Goal: Task Accomplishment & Management: Manage account settings

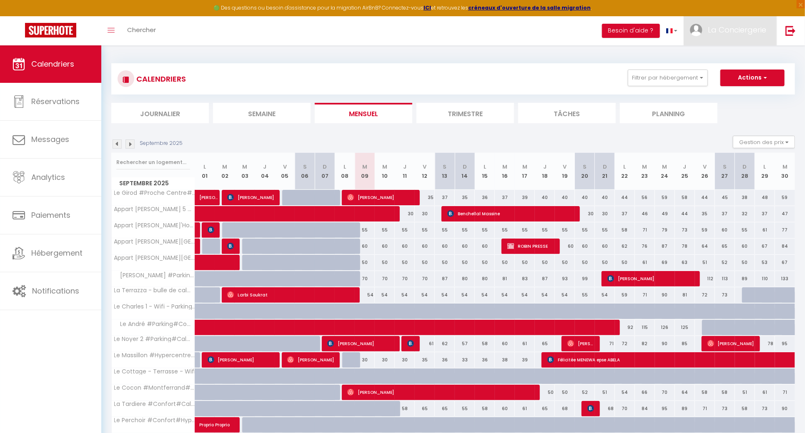
drag, startPoint x: 716, startPoint y: 34, endPoint x: 713, endPoint y: 45, distance: 11.5
click at [716, 34] on span "La Conciergerie" at bounding box center [737, 30] width 58 height 10
click at [726, 71] on link "Équipe" at bounding box center [743, 73] width 62 height 14
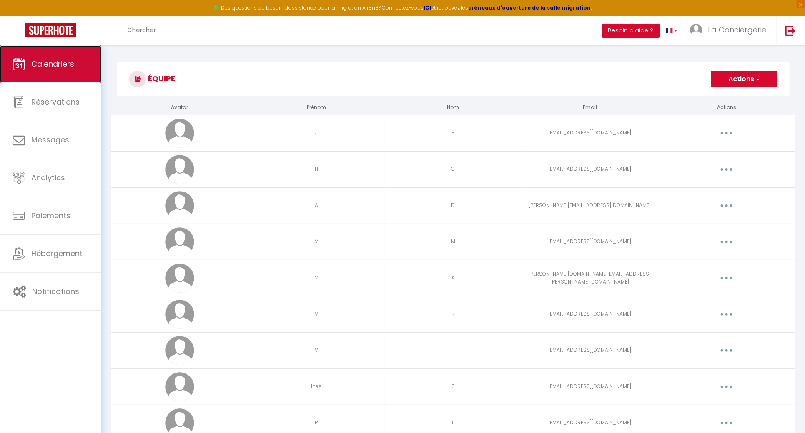
click at [95, 63] on link "Calendriers" at bounding box center [50, 64] width 101 height 38
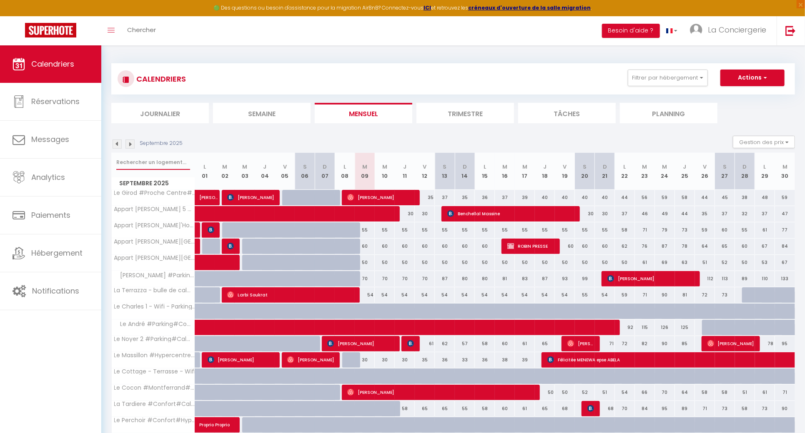
click at [138, 162] on input "text" at bounding box center [153, 162] width 74 height 15
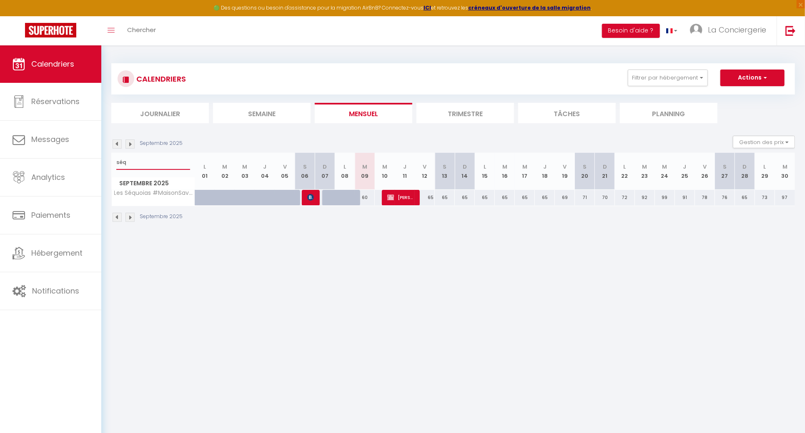
type input "séq"
click at [755, 74] on button "Actions" at bounding box center [752, 78] width 64 height 17
click at [742, 94] on link "Nouvelle réservation" at bounding box center [743, 97] width 73 height 13
select select
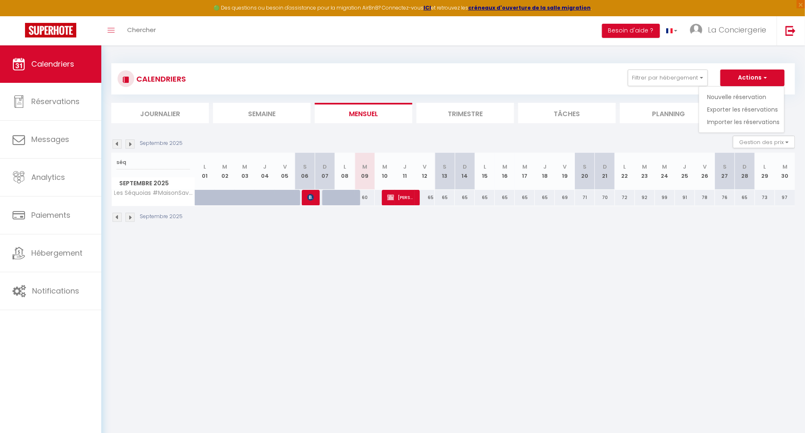
select select
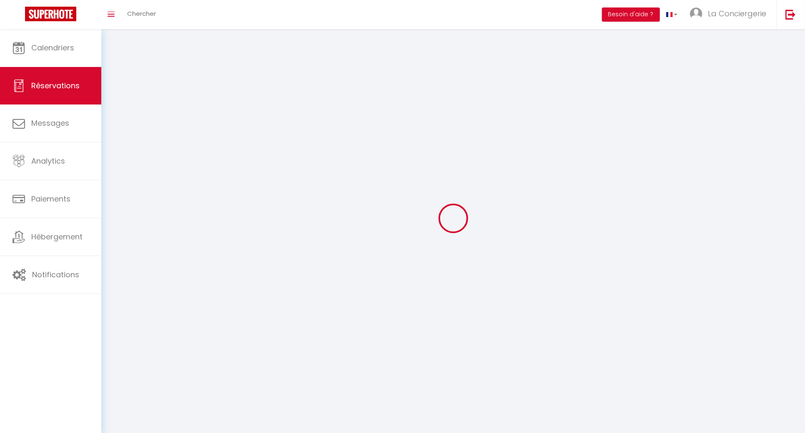
select select
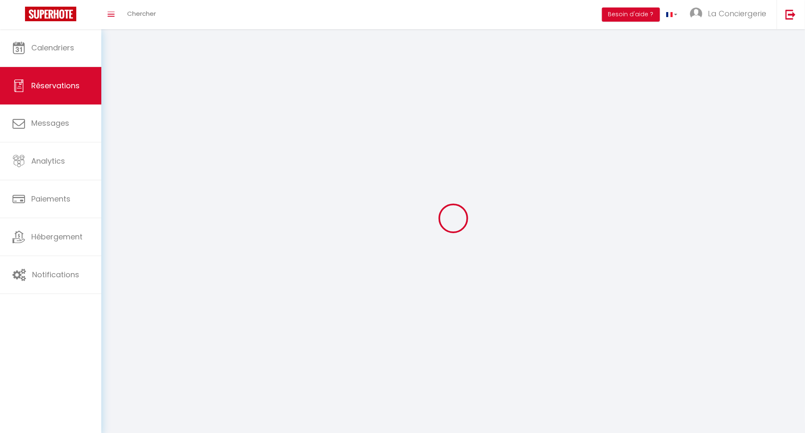
select select
checkbox input "false"
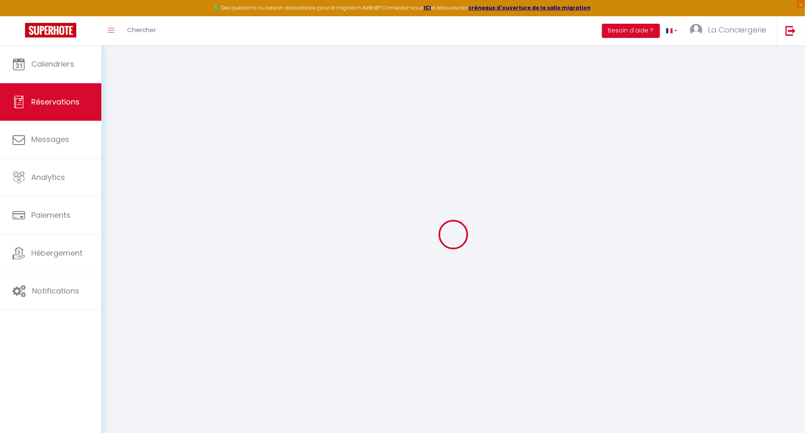
select select
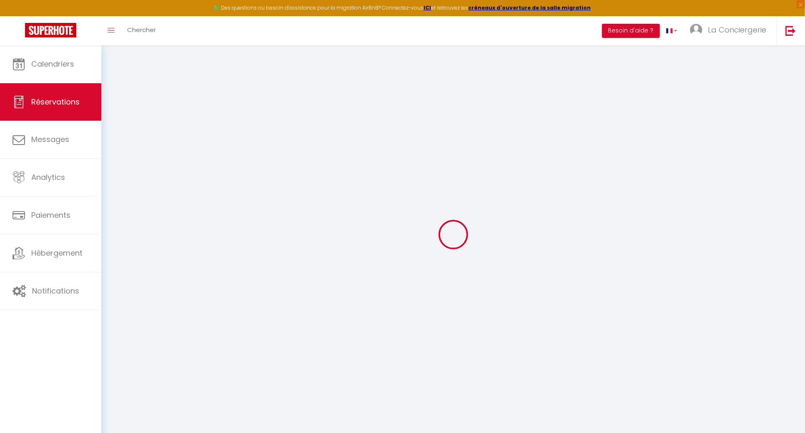
select select
checkbox input "false"
select select
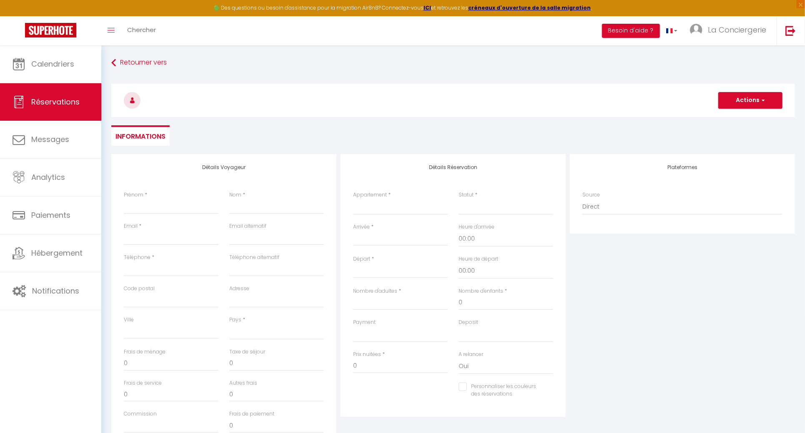
select select
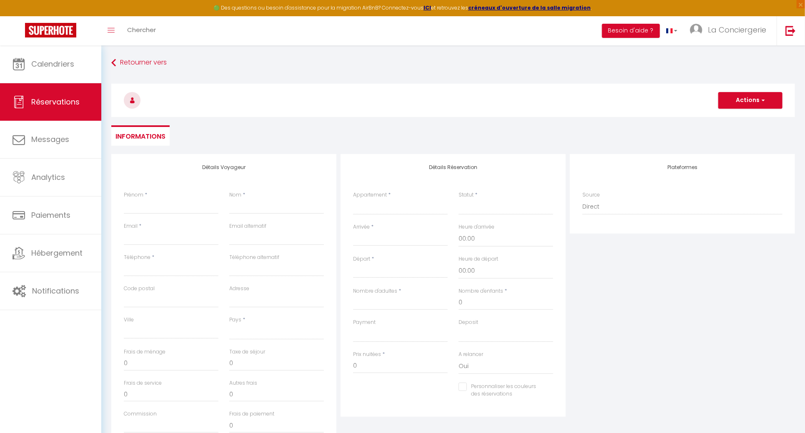
select select
checkbox input "false"
click at [156, 210] on input "Prénom" at bounding box center [171, 206] width 95 height 15
paste input "[PERSON_NAME]"
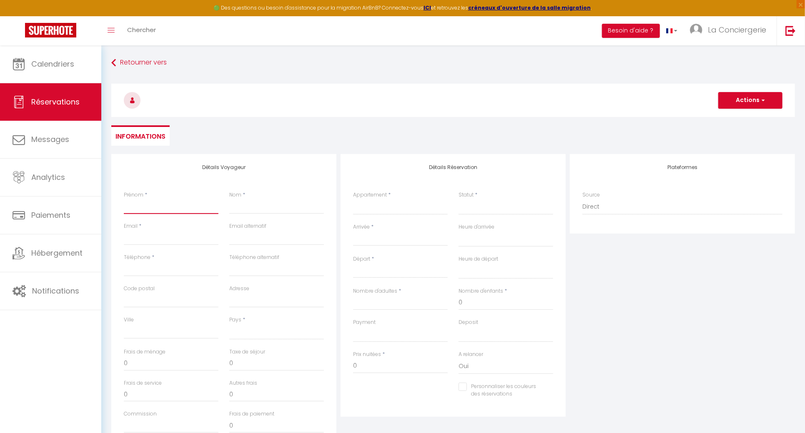
type input "[PERSON_NAME]"
select select
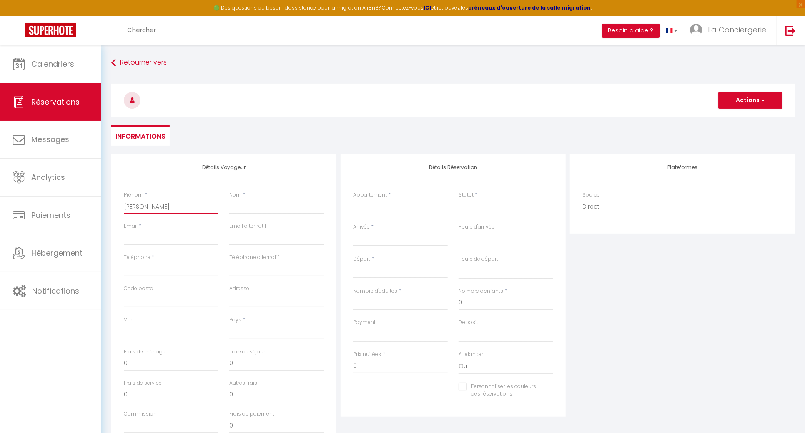
select select
checkbox input "false"
type input "[PERSON_NAME]"
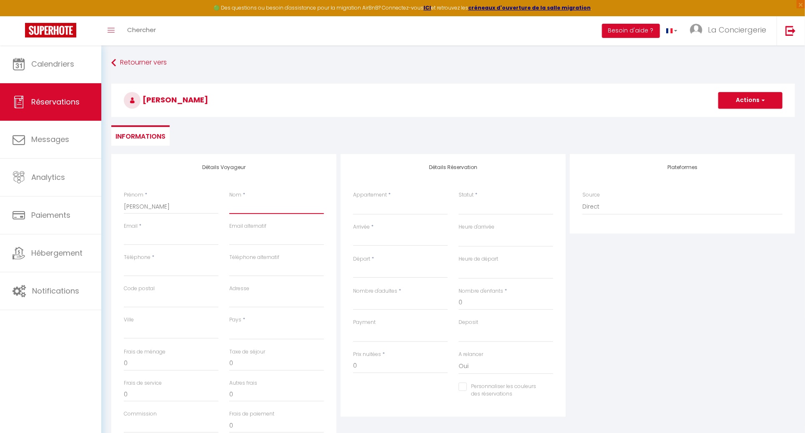
paste input "FAURIE"
type input "FAURIE"
select select
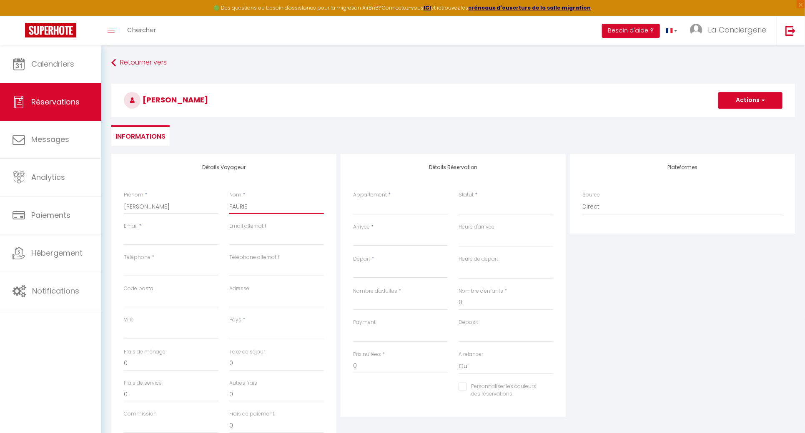
select select
checkbox input "false"
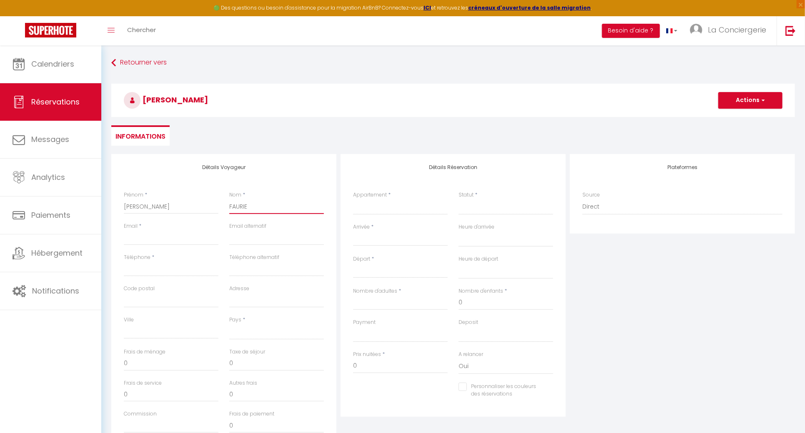
type input "FAURIE"
click at [134, 240] on input "Email client" at bounding box center [171, 237] width 95 height 15
paste input "[EMAIL_ADDRESS][DOMAIN_NAME]"
type input "[EMAIL_ADDRESS][DOMAIN_NAME]"
select select
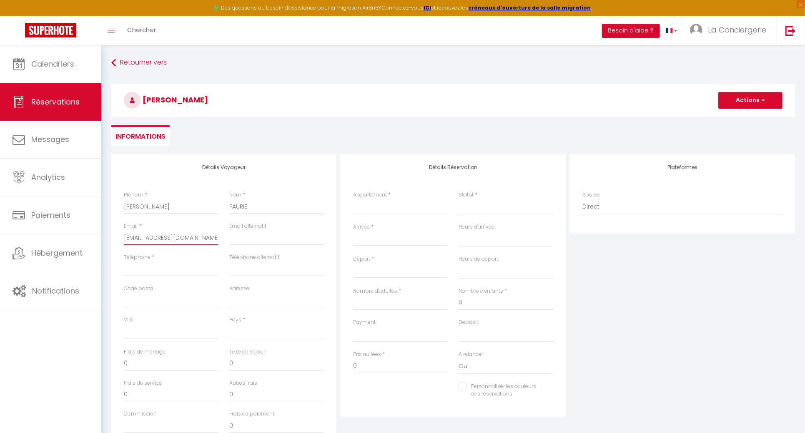
select select
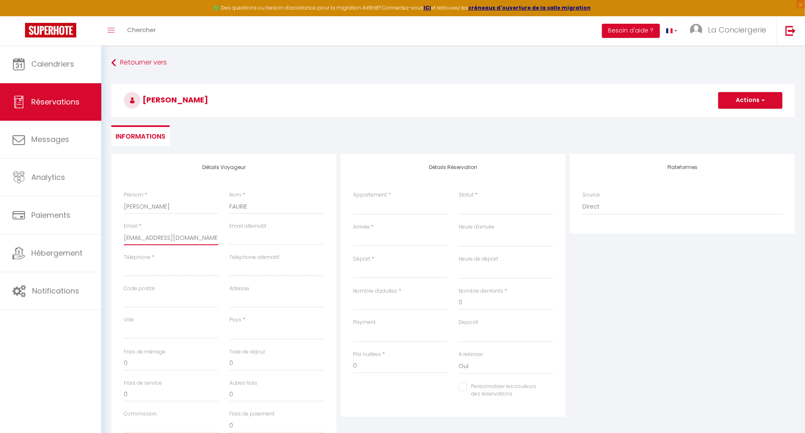
select select
checkbox input "false"
type input "[EMAIL_ADDRESS][DOMAIN_NAME]"
type input "0"
select select
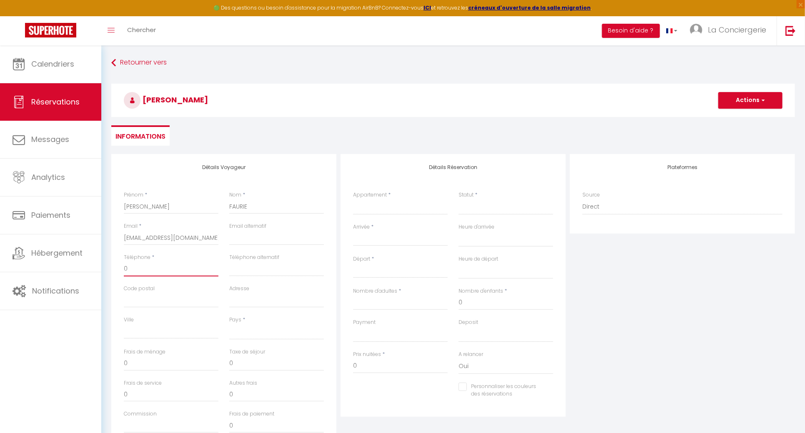
select select
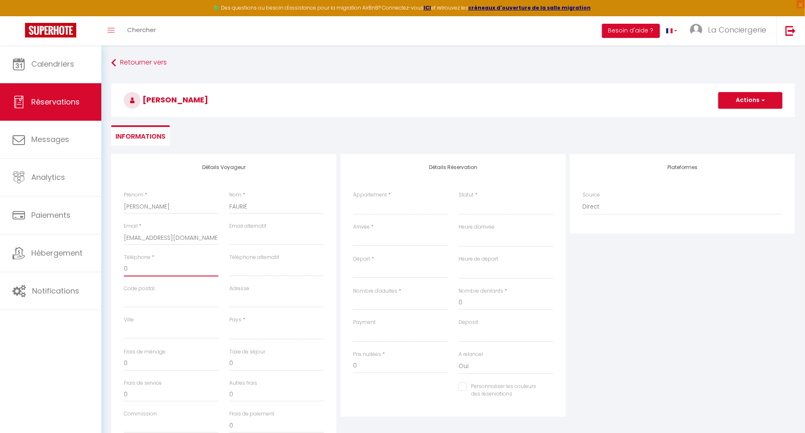
select select
checkbox input "false"
type input "07"
select select
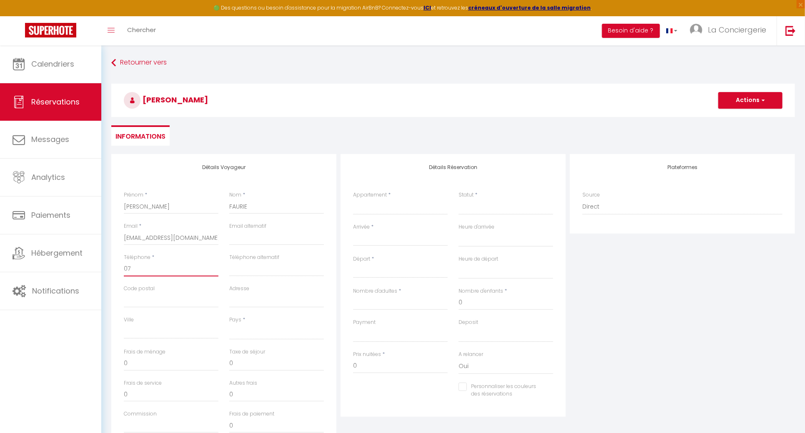
select select
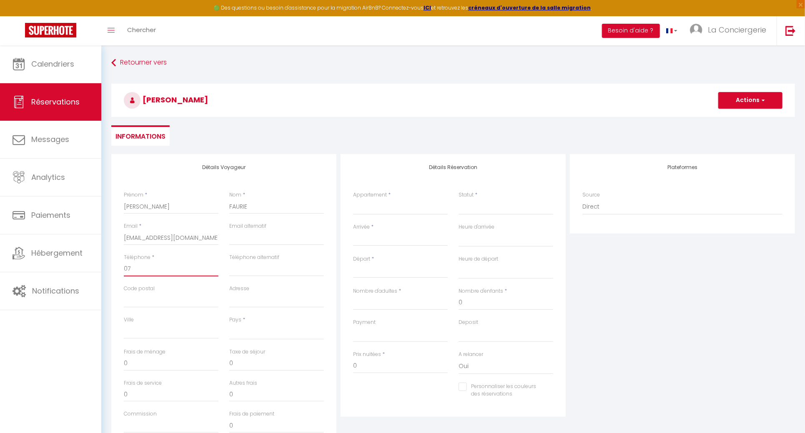
checkbox input "false"
type input "074"
select select
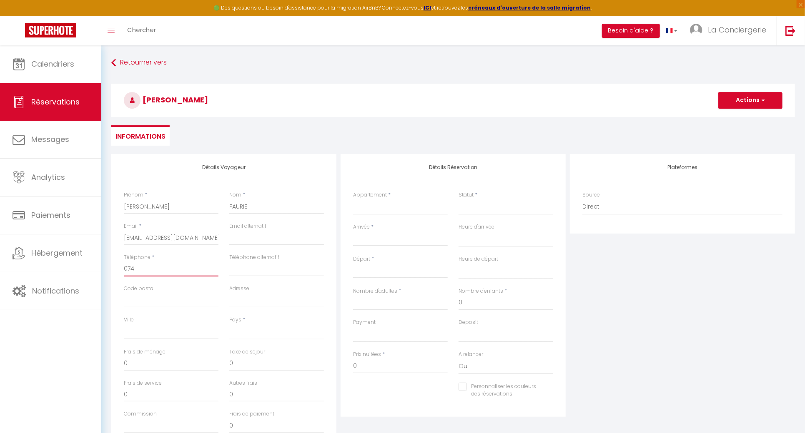
select select
checkbox input "false"
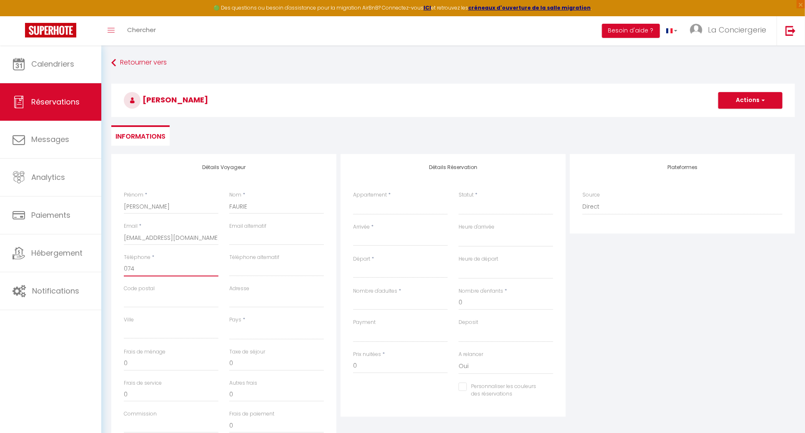
type input "0744"
select select
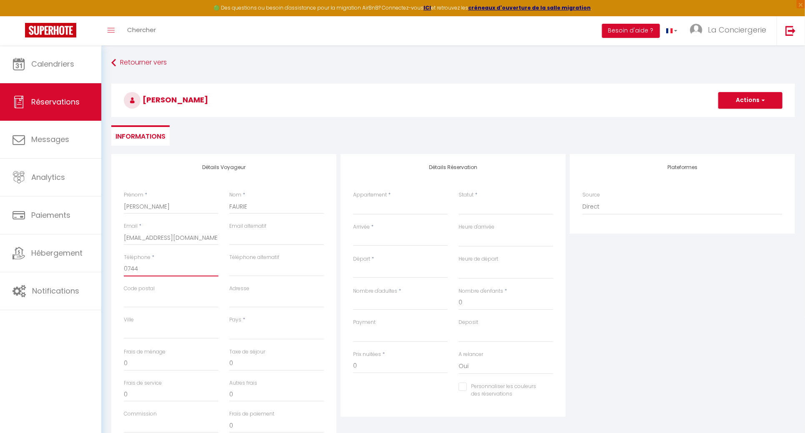
select select
checkbox input "false"
type input "07448"
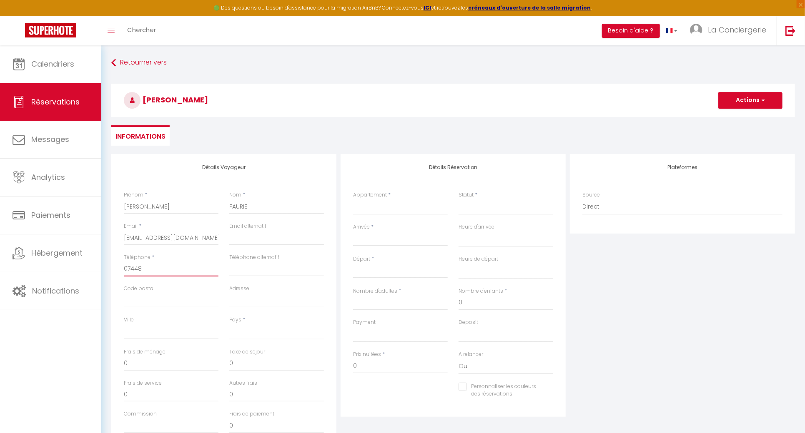
select select
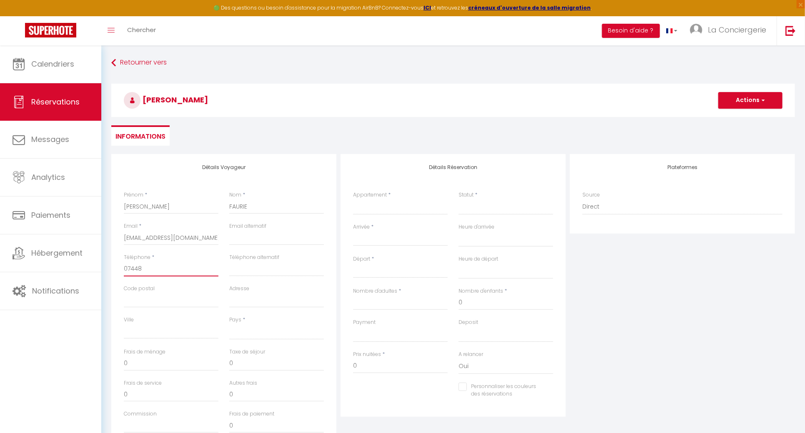
select select
checkbox input "false"
type input "074489"
select select
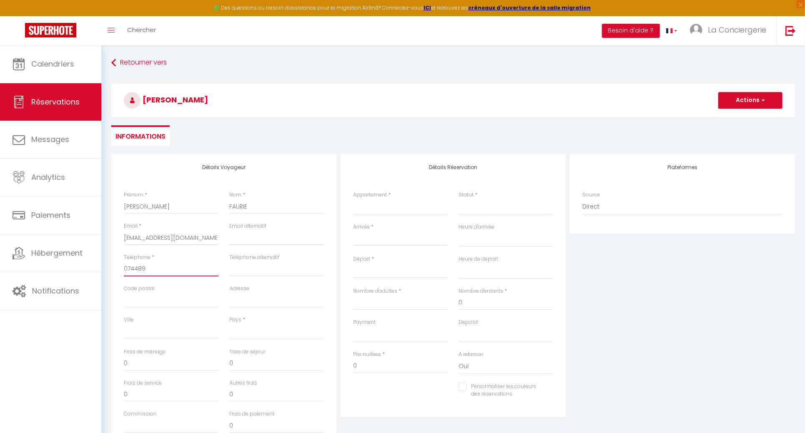
select select
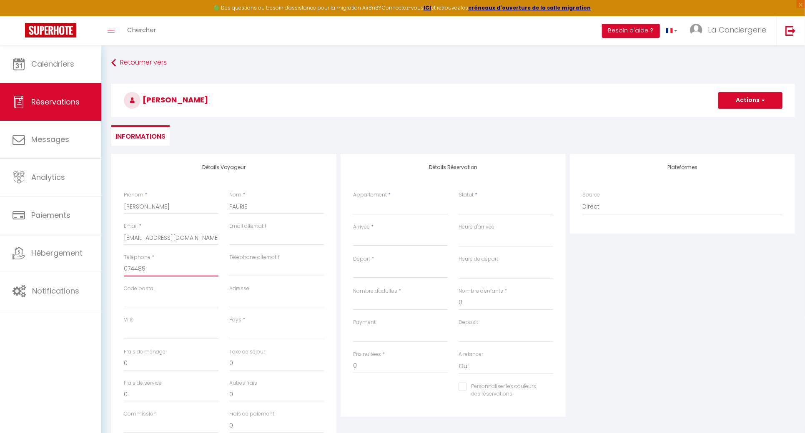
select select
checkbox input "false"
type input "0744890"
select select
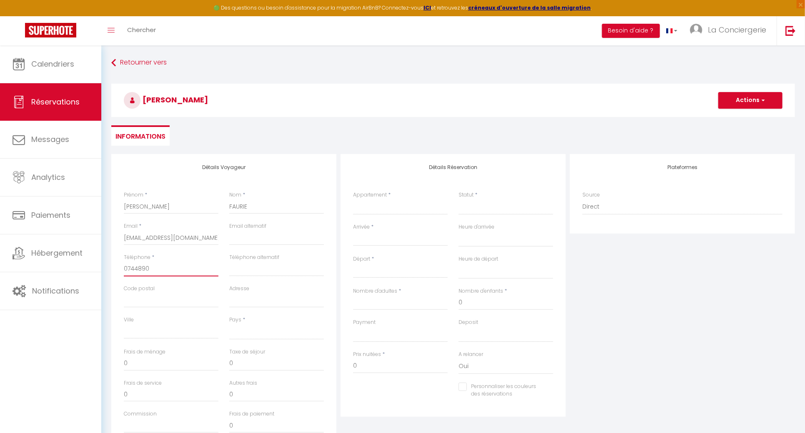
select select
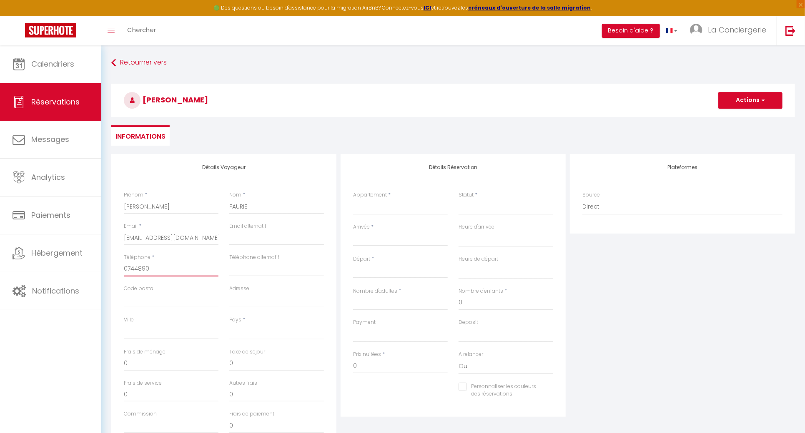
checkbox input "false"
type input "07448909"
select select
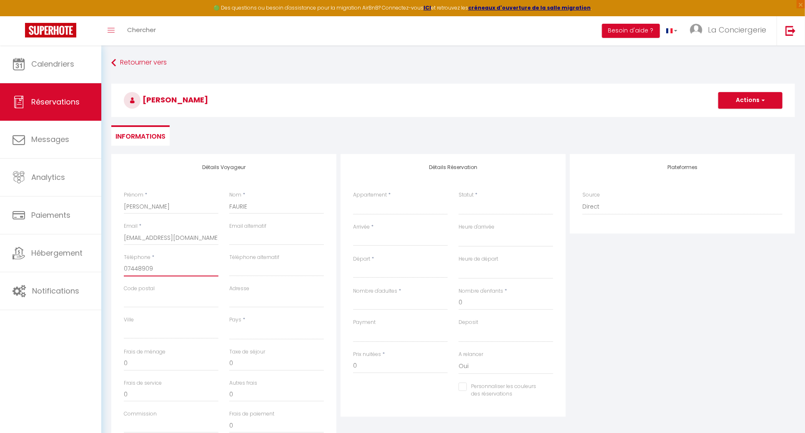
select select
checkbox input "false"
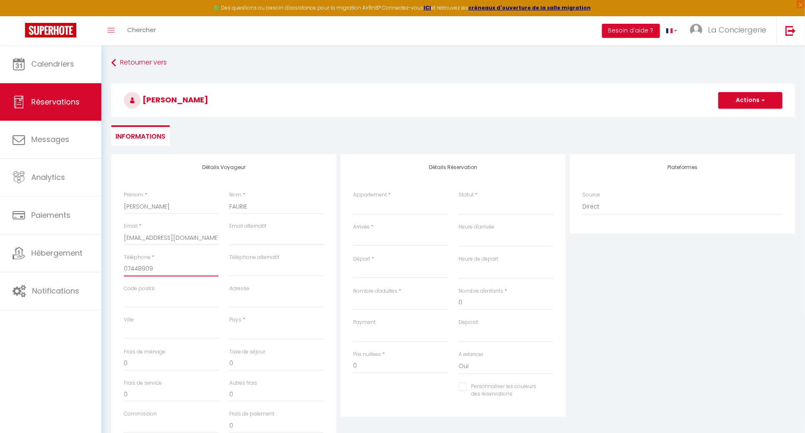
type input "074489099"
select select
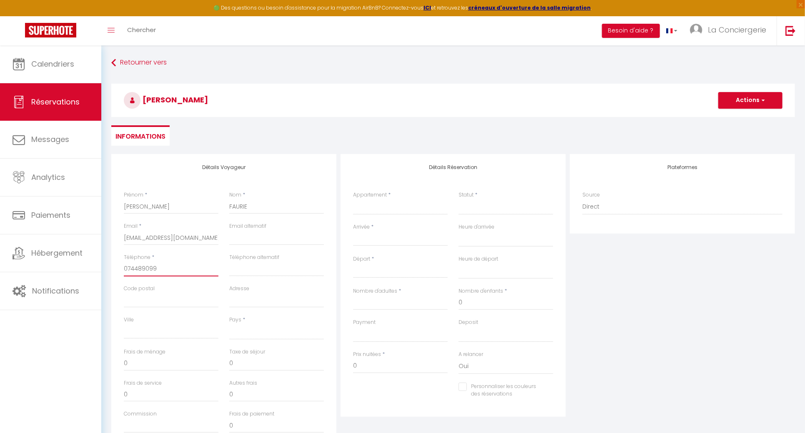
select select
checkbox input "false"
type input "0744890997"
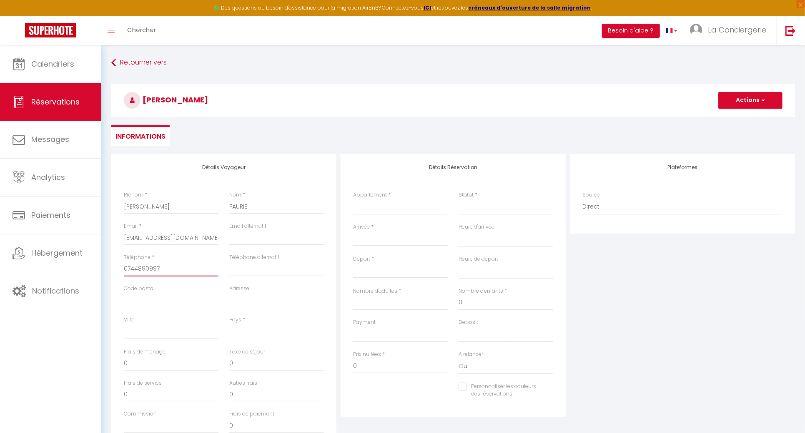
select select
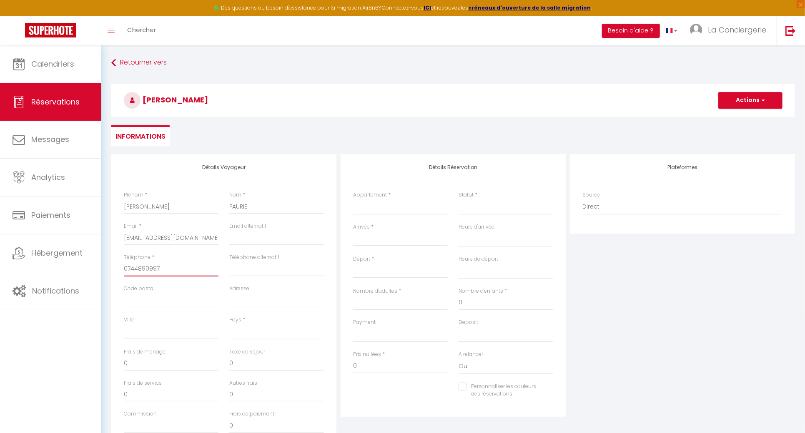
select select
checkbox input "false"
type input "0744890997"
select select "FK"
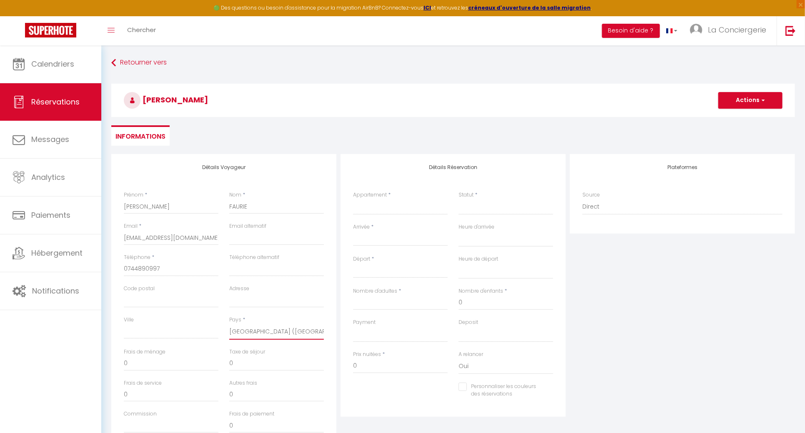
select select
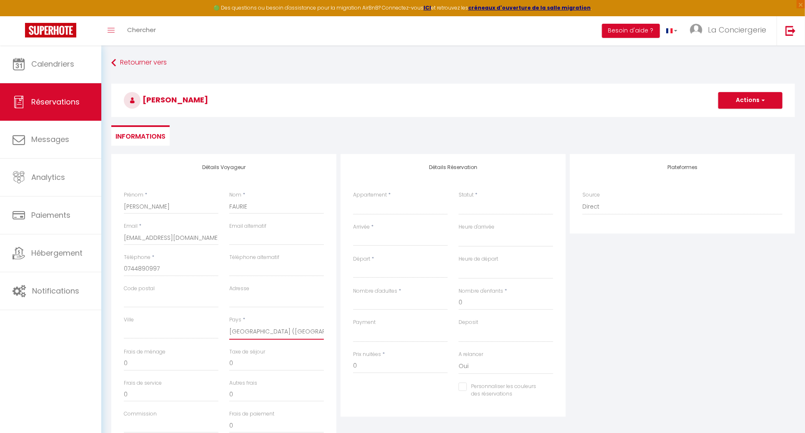
select select
checkbox input "false"
select select "FR"
select select
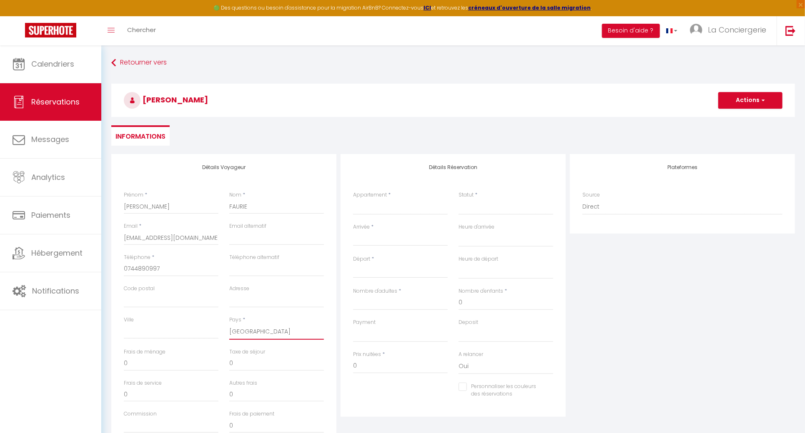
select select
checkbox input "false"
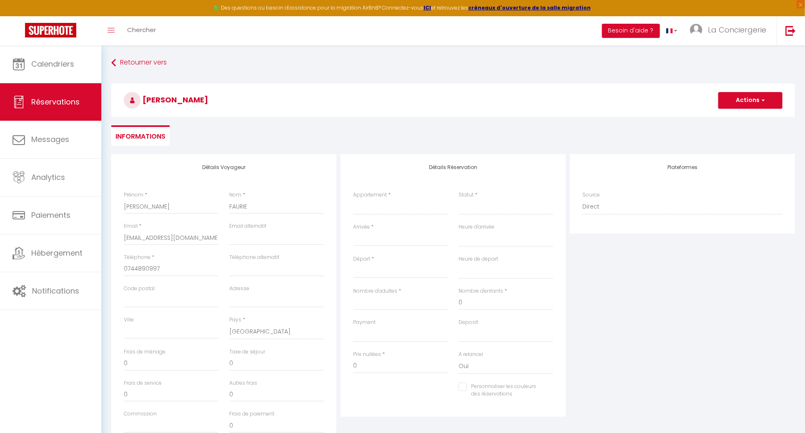
click at [685, 346] on div "Plateformes Source Direct [DOMAIN_NAME] [DOMAIN_NAME] Chalet montagne Expedia G…" at bounding box center [682, 303] width 229 height 298
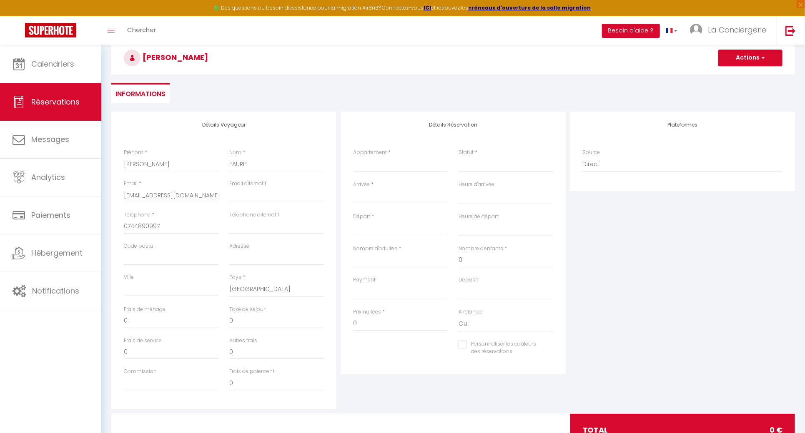
scroll to position [77, 0]
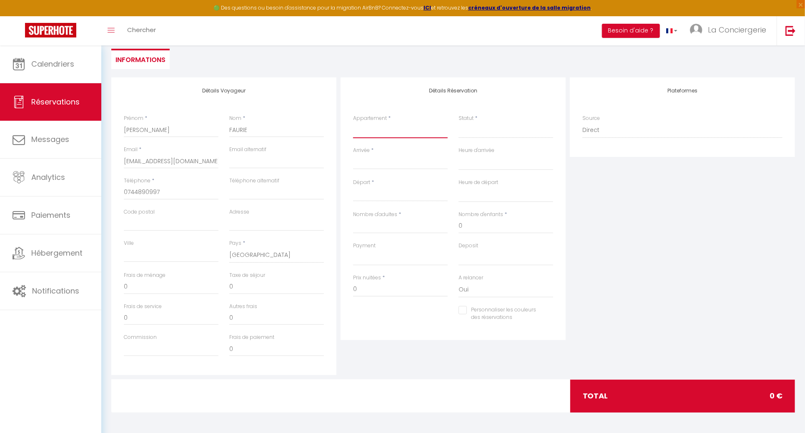
click at [415, 128] on select "[PERSON_NAME] #Proche Centre#Confort Le Therme #Garage#[GEOGRAPHIC_DATA] #Balné…" at bounding box center [400, 131] width 95 height 16
select select "71184"
click at [353, 123] on select "[PERSON_NAME] #Proche Centre#Confort Le Therme #Garage#[GEOGRAPHIC_DATA] #Balné…" at bounding box center [400, 131] width 95 height 16
select select
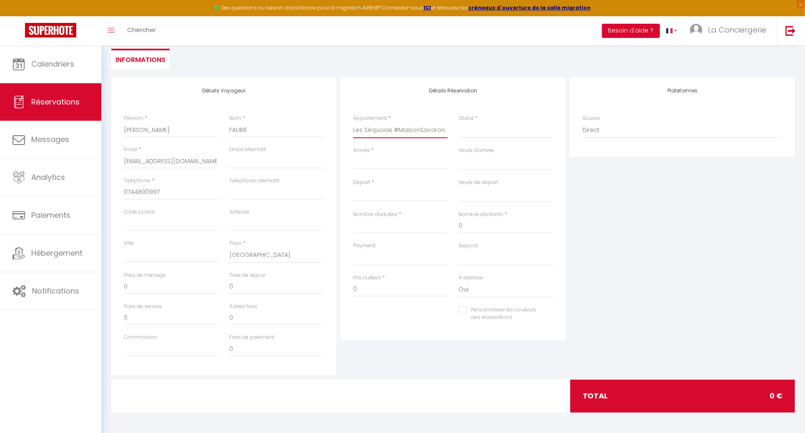
select select
checkbox input "false"
select select
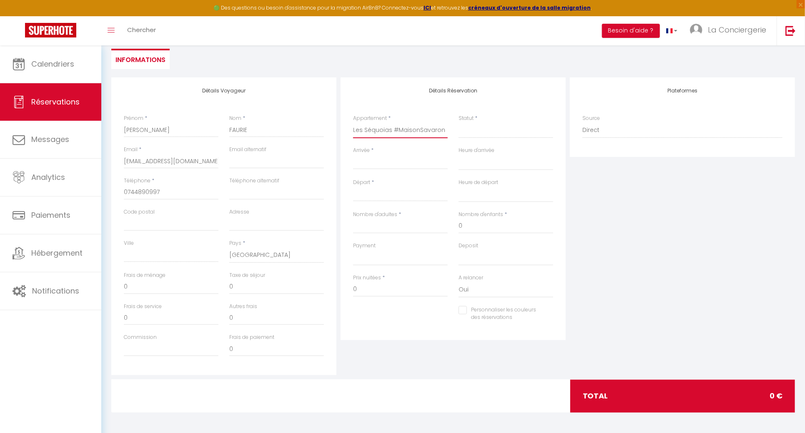
select select
checkbox input "false"
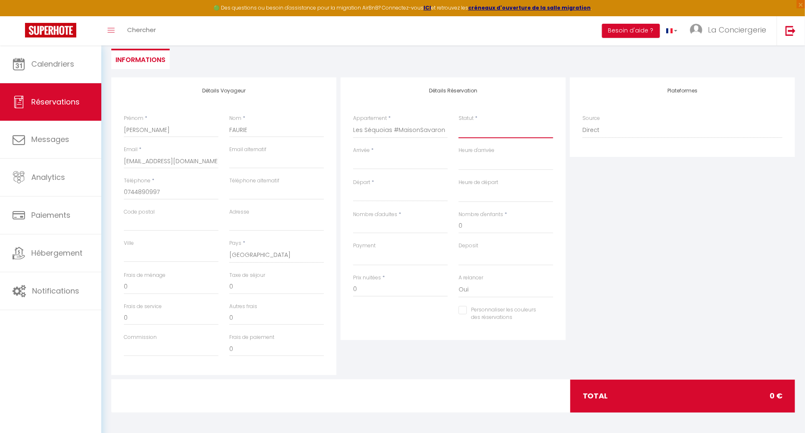
click at [479, 132] on select "Confirmé Non Confirmé [PERSON_NAME] par le voyageur No Show Request" at bounding box center [505, 131] width 95 height 16
select select "1"
click at [458, 123] on select "Confirmé Non Confirmé [PERSON_NAME] par le voyageur No Show Request" at bounding box center [505, 131] width 95 height 16
select select
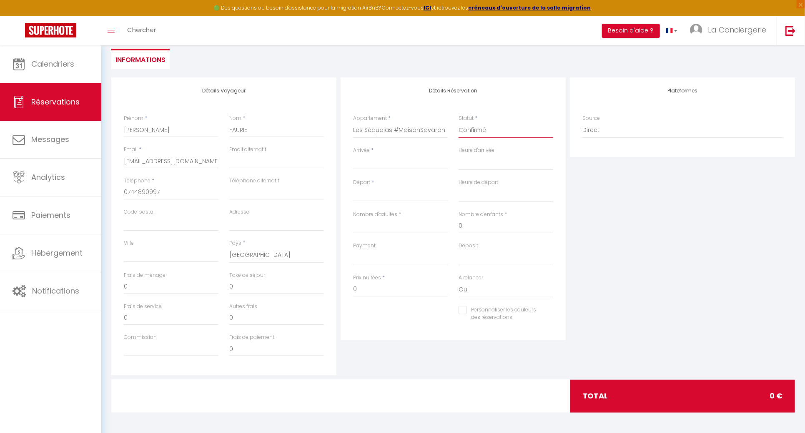
select select
checkbox input "false"
click at [402, 160] on input "Arrivée" at bounding box center [400, 163] width 95 height 11
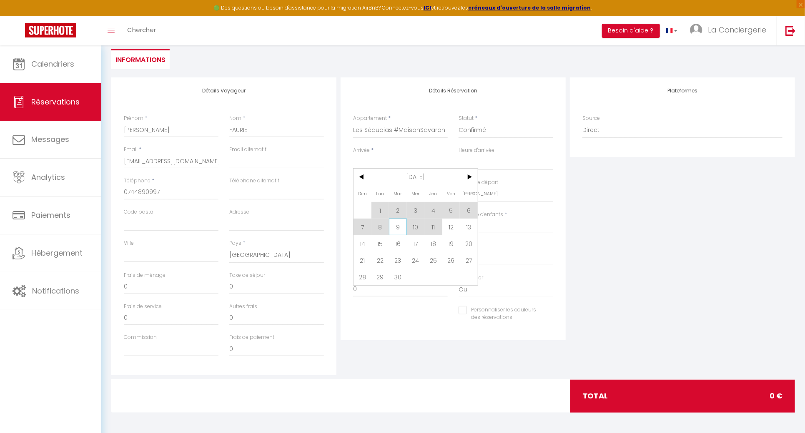
click at [391, 230] on span "9" at bounding box center [398, 227] width 18 height 17
type input "[DATE] Septembre 2025"
select select
type input "Mer 10 Septembre 2025"
select select
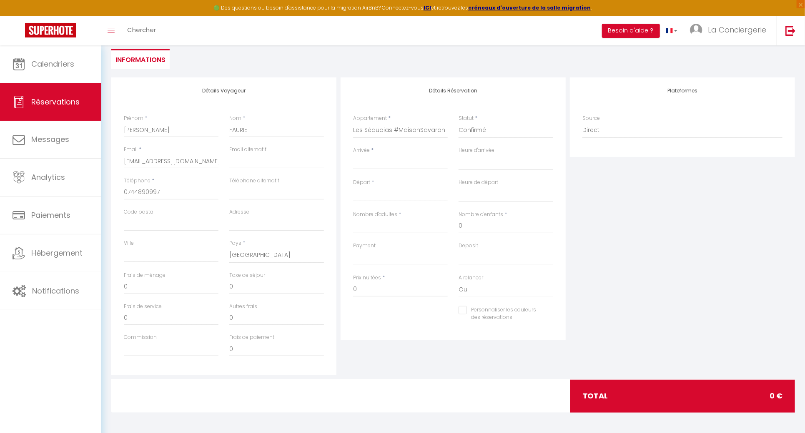
select select
checkbox input "false"
click at [380, 231] on input "Nombre d'adultes" at bounding box center [400, 226] width 95 height 15
type input "1"
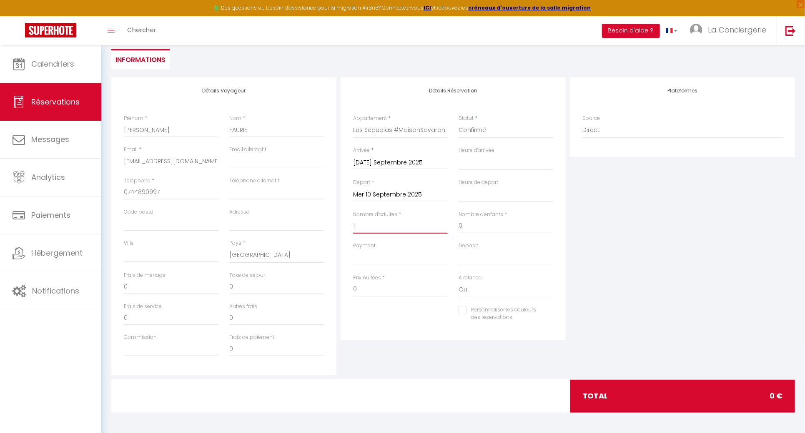
select select
checkbox input "false"
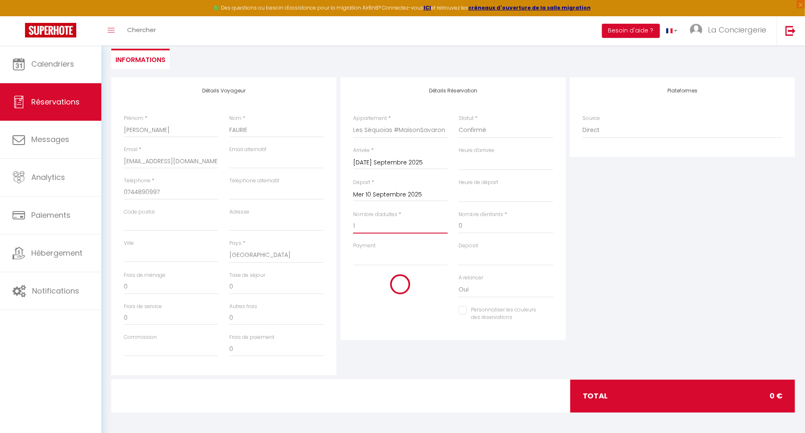
type input "45"
type input "3"
click at [403, 289] on input "60" at bounding box center [400, 289] width 95 height 15
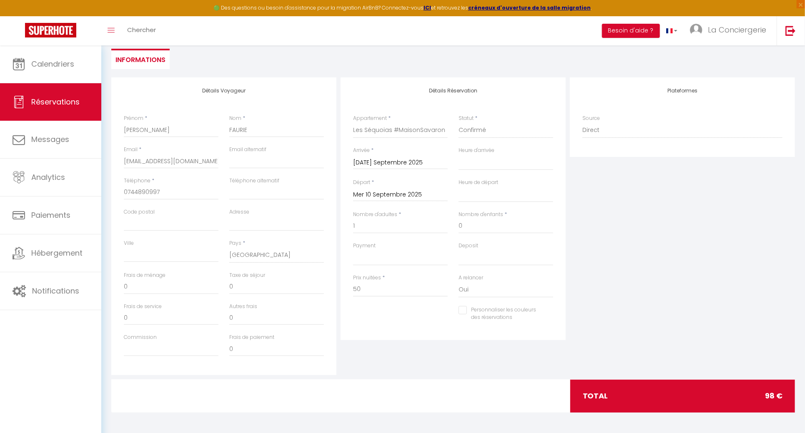
click at [524, 274] on div "A relancer Oui Non" at bounding box center [505, 286] width 95 height 24
click at [268, 287] on input "0" at bounding box center [276, 287] width 95 height 15
click at [679, 256] on div "Plateformes Source Direct [DOMAIN_NAME] [DOMAIN_NAME] Chalet montagne Expedia G…" at bounding box center [682, 227] width 229 height 298
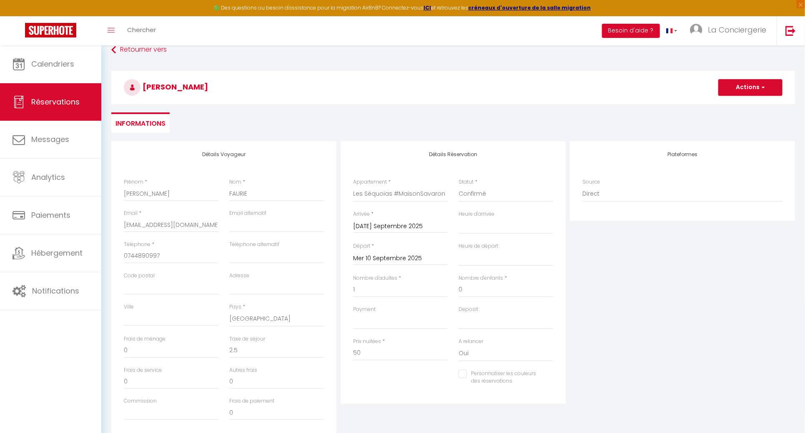
scroll to position [0, 0]
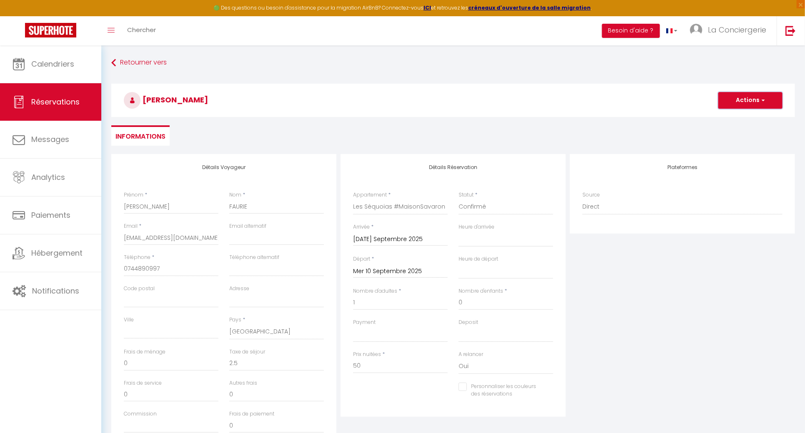
click at [758, 96] on button "Actions" at bounding box center [750, 100] width 64 height 17
click at [737, 115] on link "Enregistrer" at bounding box center [742, 118] width 66 height 11
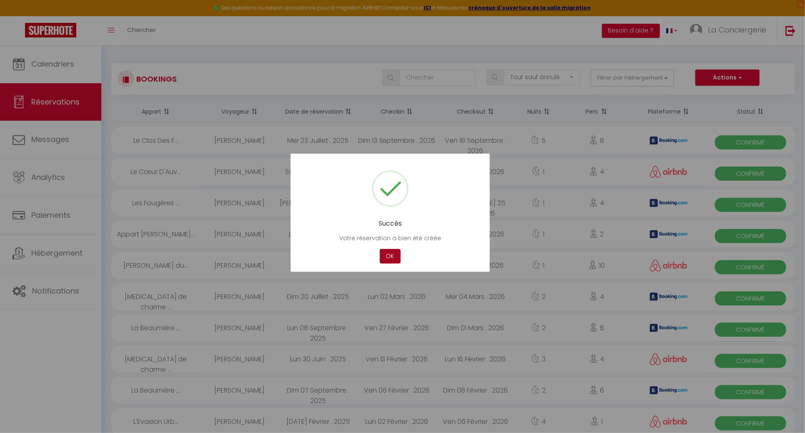
click at [397, 259] on button "OK" at bounding box center [390, 256] width 21 height 15
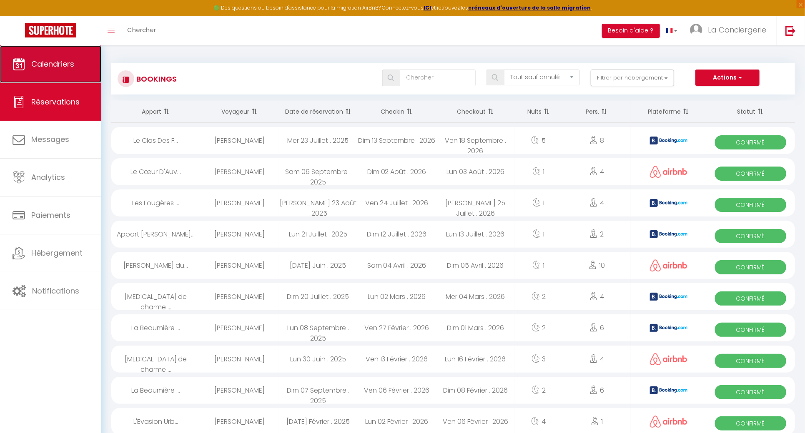
click at [66, 61] on span "Calendriers" at bounding box center [52, 64] width 43 height 10
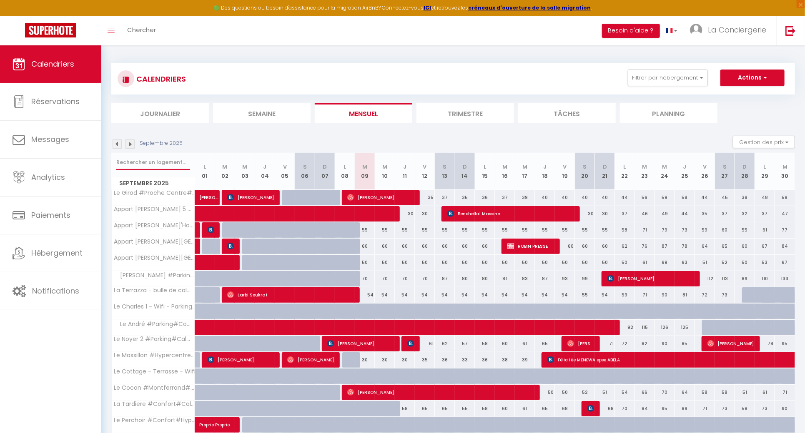
click at [185, 161] on input "text" at bounding box center [153, 162] width 74 height 15
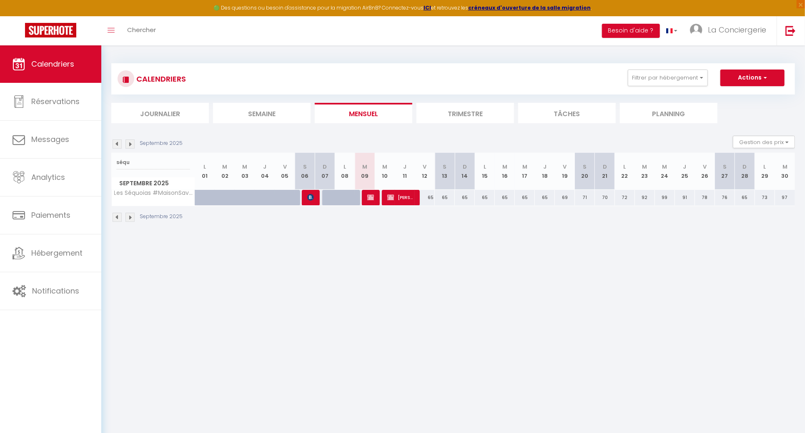
click at [374, 198] on div "60" at bounding box center [384, 197] width 20 height 15
click at [372, 200] on span "[PERSON_NAME]" at bounding box center [370, 198] width 7 height 16
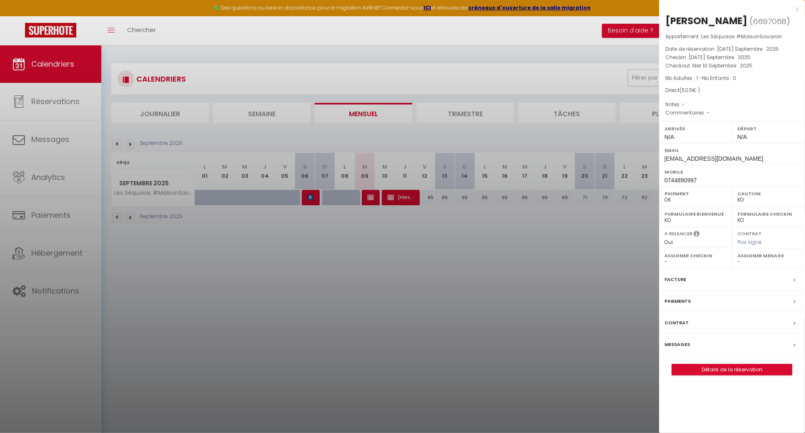
click at [756, 261] on select "-" at bounding box center [768, 262] width 62 height 8
click at [737, 258] on select "- J P H C A D M M M A M R V P Ines S P L [PERSON_NAME] [PERSON_NAME] P G SAS SA…" at bounding box center [768, 262] width 62 height 8
click at [597, 280] on div at bounding box center [402, 216] width 805 height 433
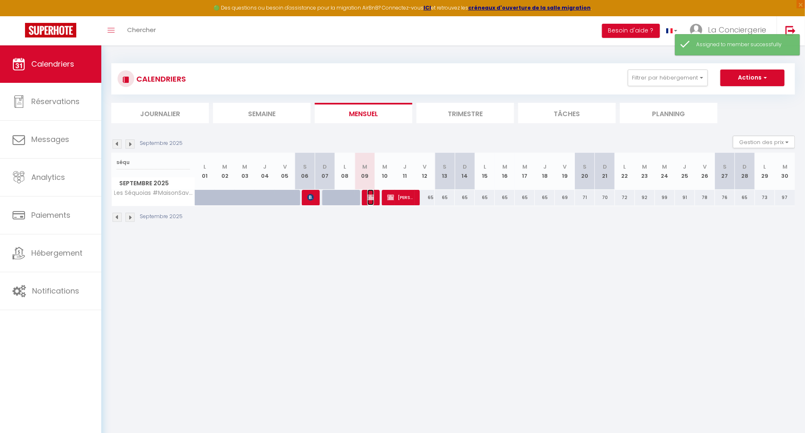
click at [371, 198] on img at bounding box center [370, 197] width 7 height 7
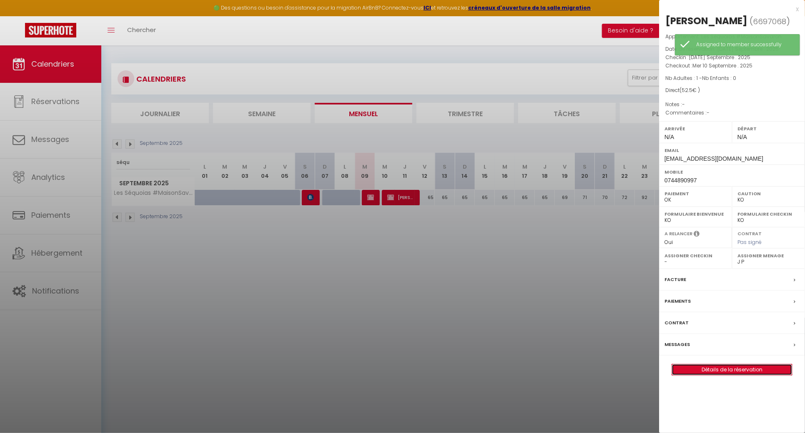
click at [725, 368] on link "Détails de la réservation" at bounding box center [732, 370] width 120 height 11
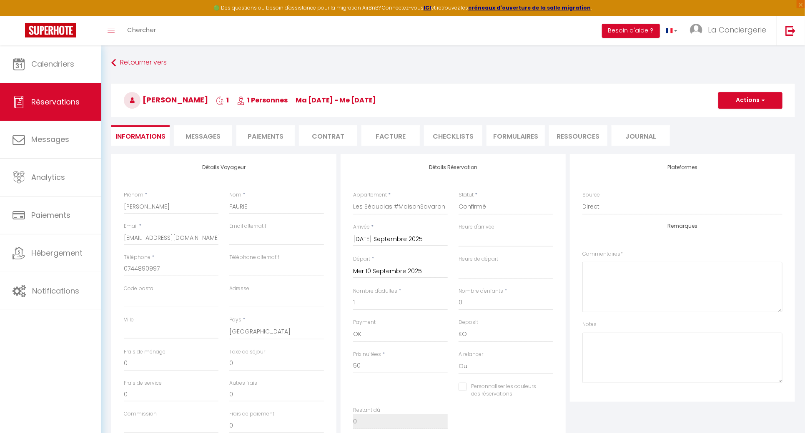
click at [261, 138] on li "Paiements" at bounding box center [265, 135] width 58 height 20
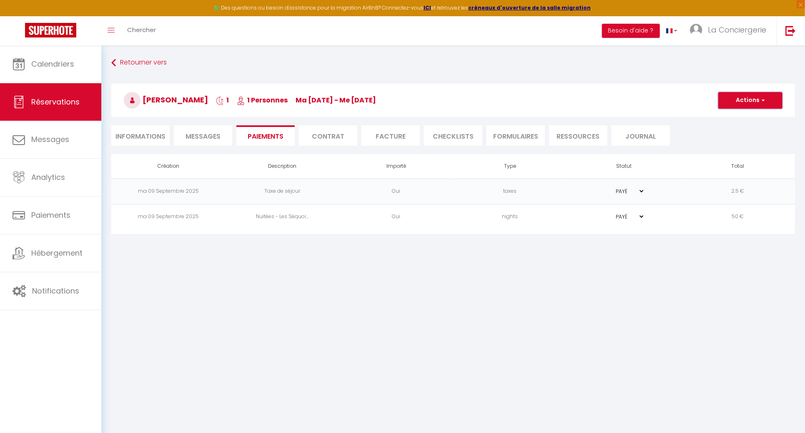
click at [744, 97] on button "Actions" at bounding box center [750, 100] width 64 height 17
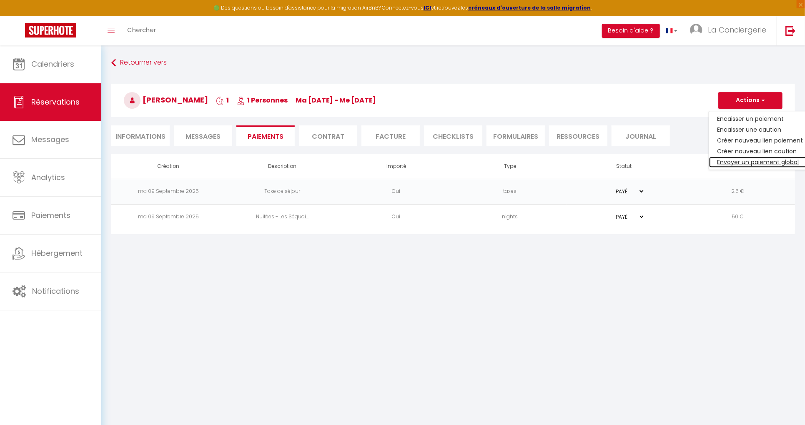
click at [755, 160] on link "Envoyer un paiement global" at bounding box center [760, 162] width 103 height 11
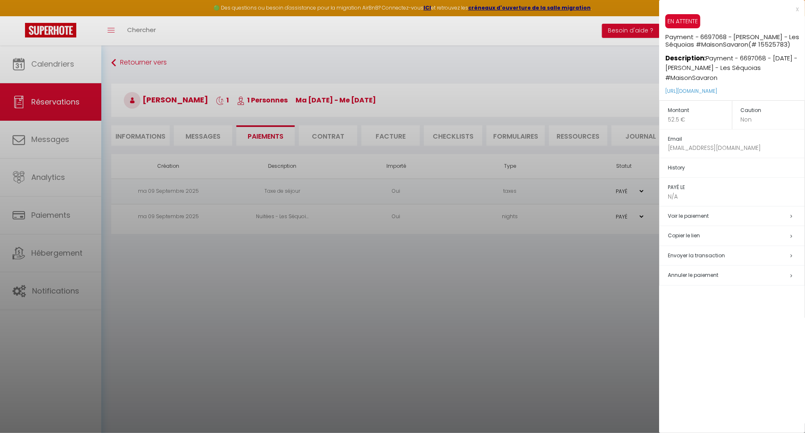
click at [689, 230] on td "Copier le lien" at bounding box center [731, 236] width 145 height 20
click at [687, 233] on h5 "Copier le lien" at bounding box center [736, 236] width 137 height 10
click at [529, 302] on div at bounding box center [402, 216] width 805 height 433
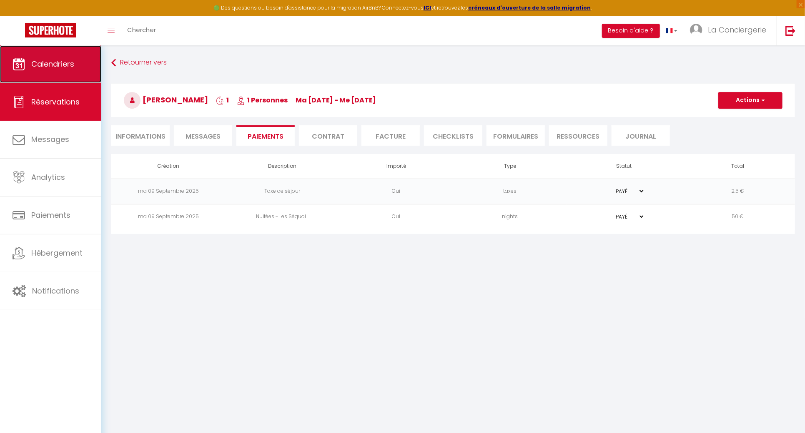
click at [26, 52] on link "Calendriers" at bounding box center [50, 64] width 101 height 38
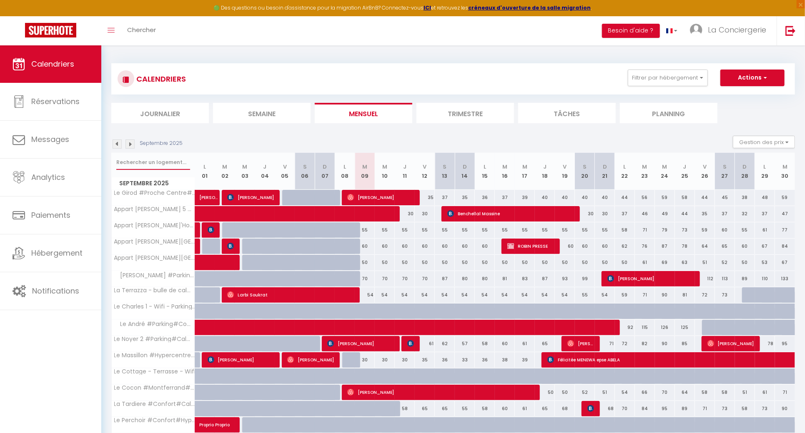
click at [170, 162] on input "text" at bounding box center [153, 162] width 74 height 15
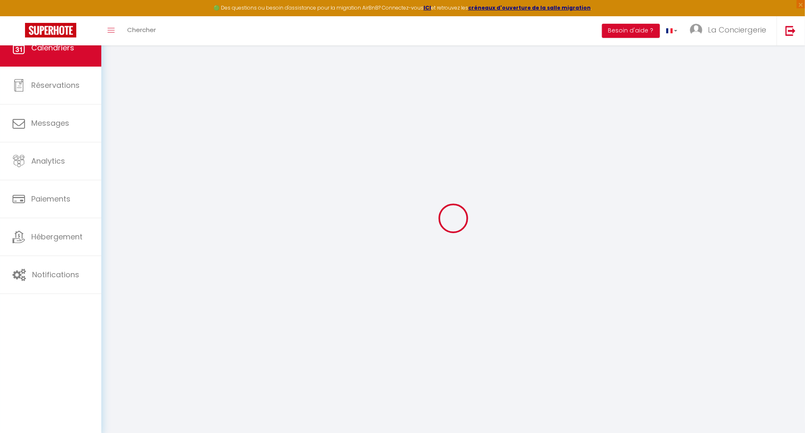
select select
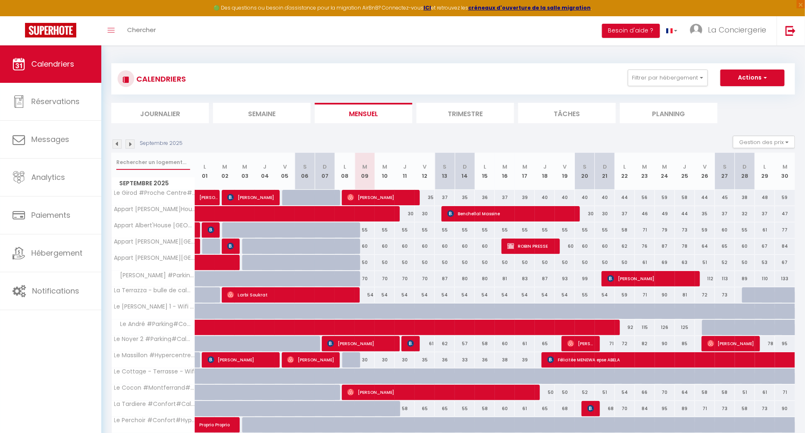
click at [132, 163] on input "text" at bounding box center [153, 162] width 74 height 15
type input "s"
select select
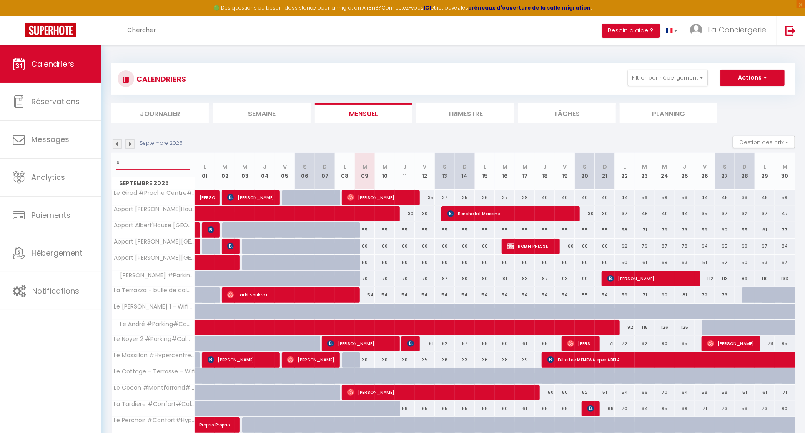
select select
type input "sé"
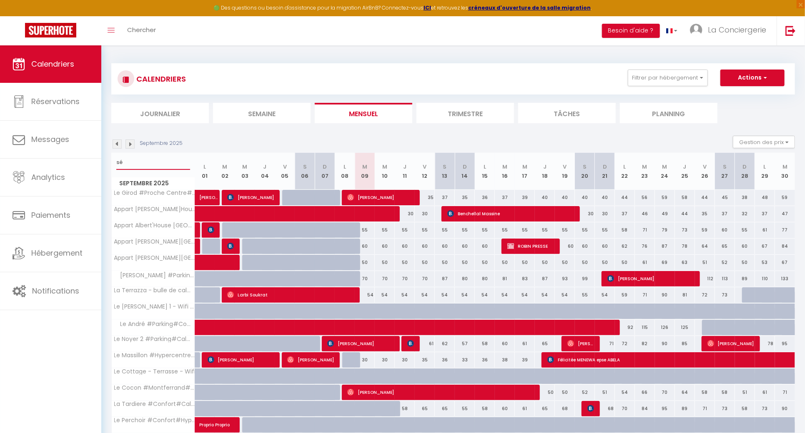
select select
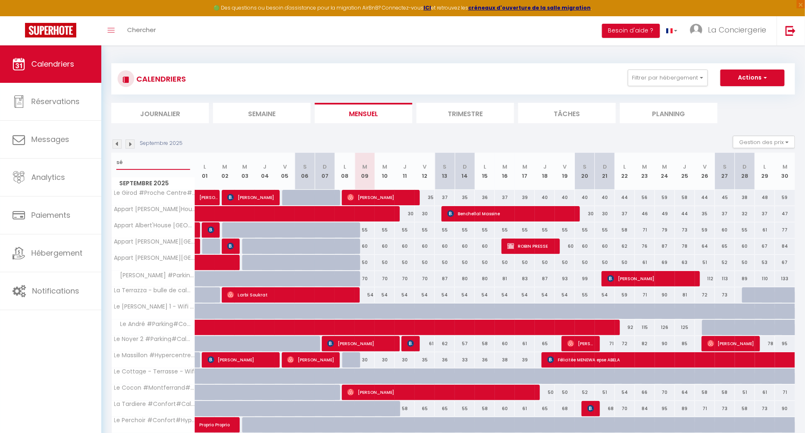
select select
type input "séq"
select select
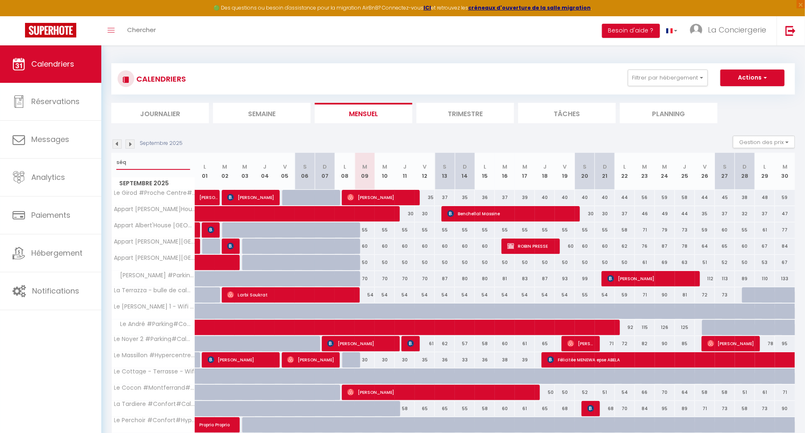
select select
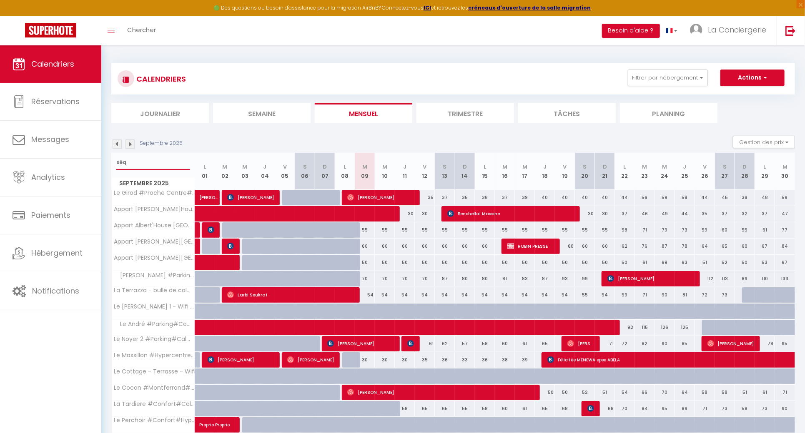
select select
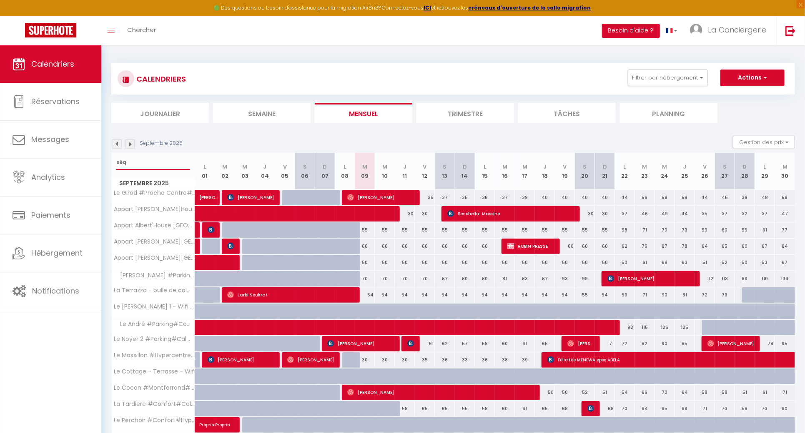
select select
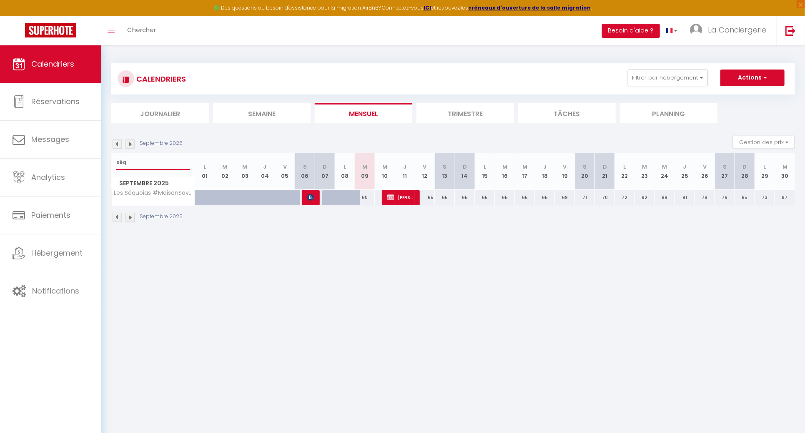
type input "séq"
click at [405, 202] on span "[PERSON_NAME]" at bounding box center [400, 198] width 27 height 16
select select "OK"
select select "0"
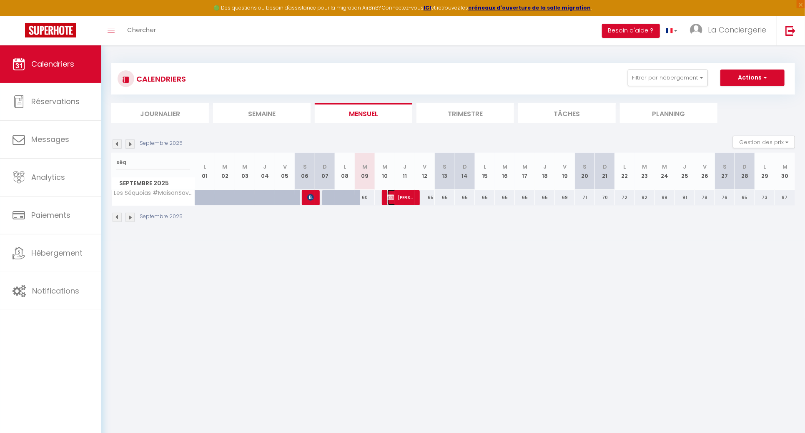
select select "0"
select select "1"
select select
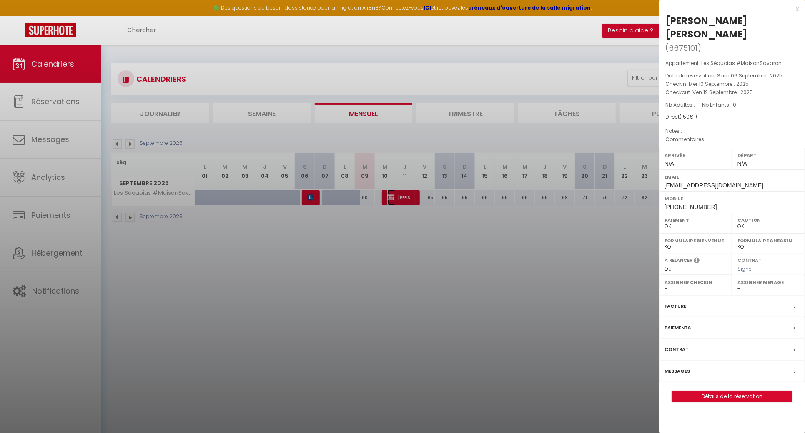
select select "38026"
drag, startPoint x: 668, startPoint y: 17, endPoint x: 711, endPoint y: 18, distance: 43.0
click at [711, 18] on div "[PERSON_NAME]" at bounding box center [731, 27] width 133 height 27
copy div "[PERSON_NAME]"
drag, startPoint x: 718, startPoint y: 16, endPoint x: 745, endPoint y: 14, distance: 27.2
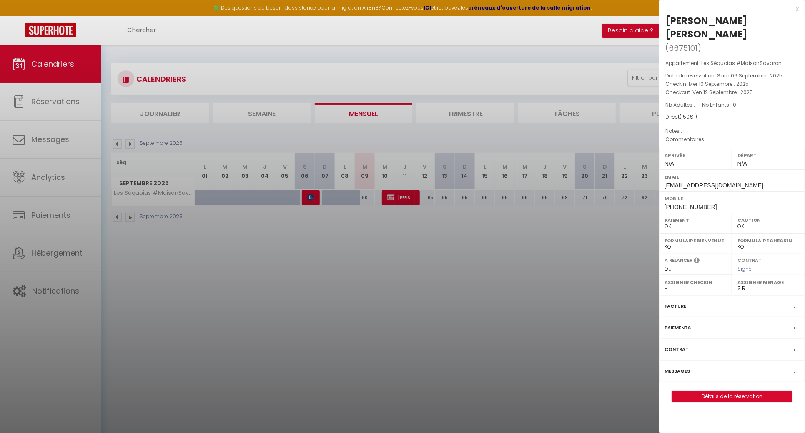
click at [745, 14] on div "[PERSON_NAME]" at bounding box center [731, 27] width 133 height 27
copy div "FAURIE"
drag, startPoint x: 727, startPoint y: 171, endPoint x: 661, endPoint y: 168, distance: 66.0
click at [661, 170] on div "Email nfauriejoas@gmail.com" at bounding box center [732, 181] width 146 height 22
copy span "[EMAIL_ADDRESS][DOMAIN_NAME]"
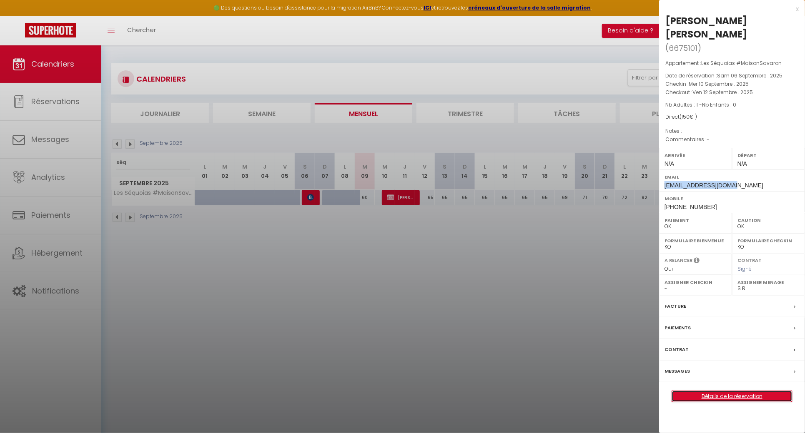
click at [702, 391] on link "Détails de la réservation" at bounding box center [732, 396] width 120 height 11
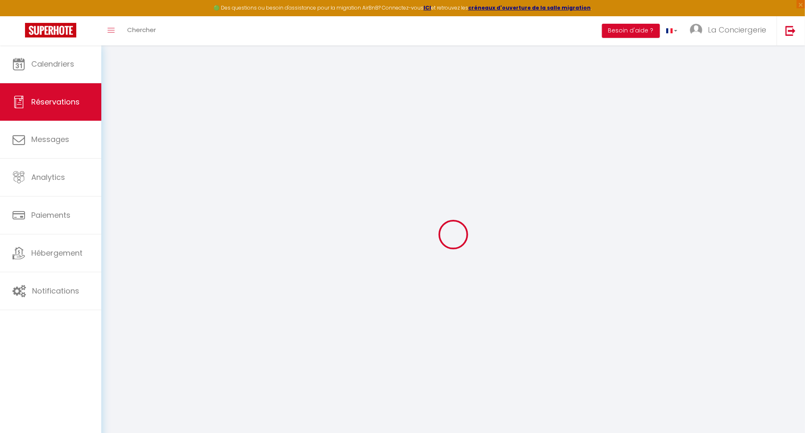
select select
checkbox input "false"
select select
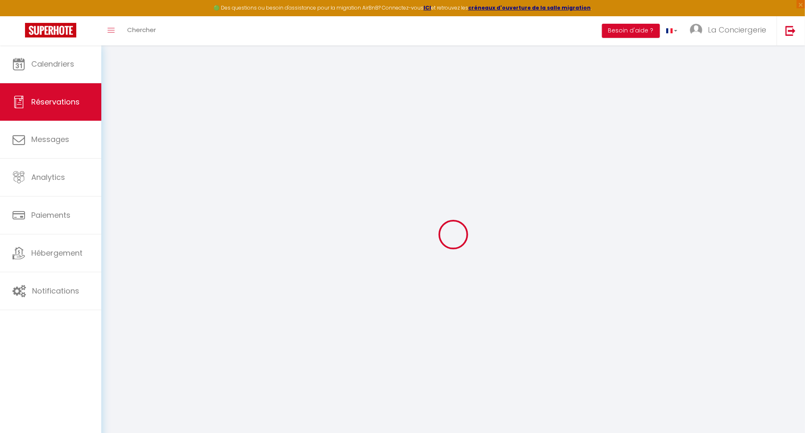
checkbox input "false"
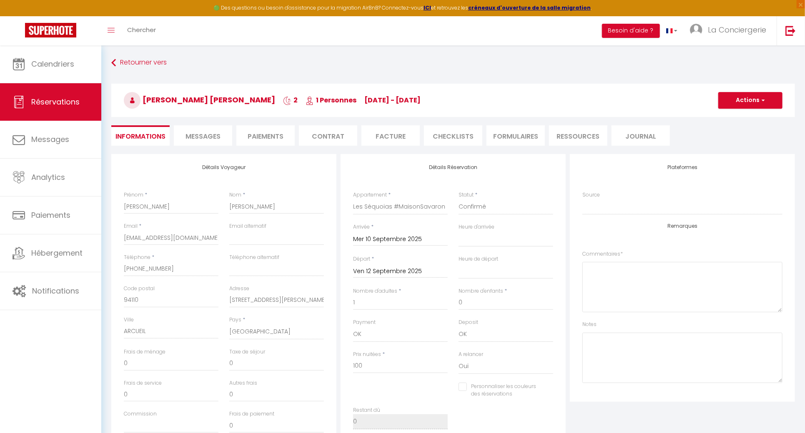
type input "45"
type input "5"
select select
checkbox input "false"
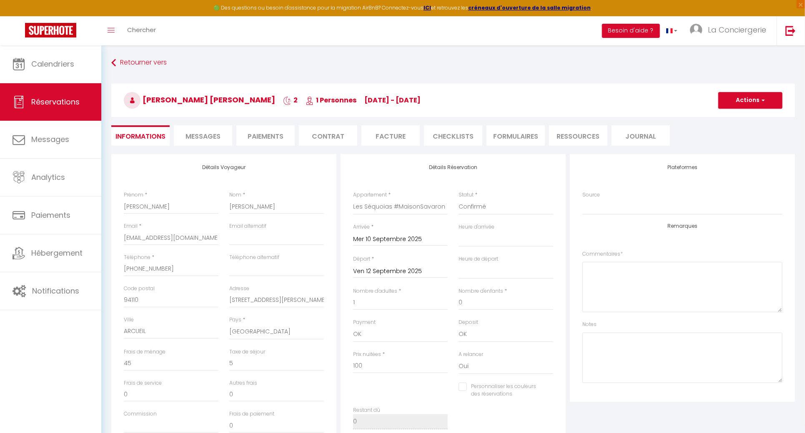
select select
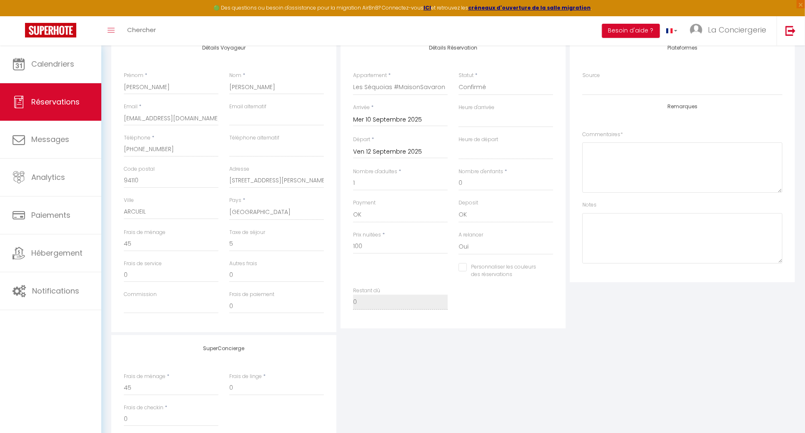
scroll to position [167, 0]
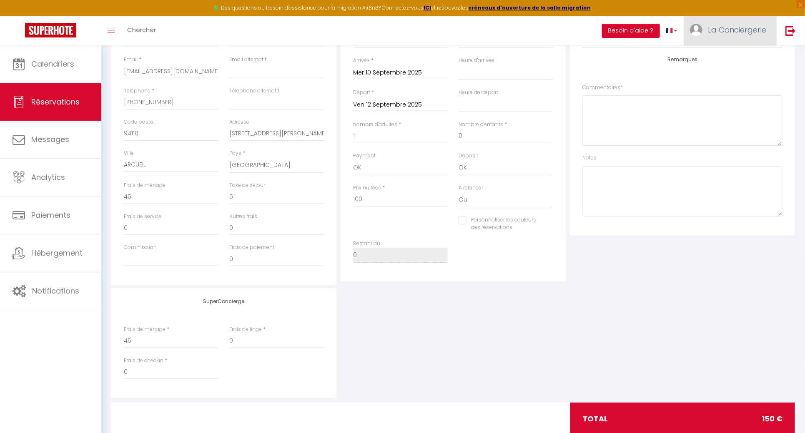
click at [729, 31] on span "La Conciergerie" at bounding box center [737, 30] width 58 height 10
click at [741, 57] on link "Paramètres" at bounding box center [743, 58] width 62 height 14
select select "fr"
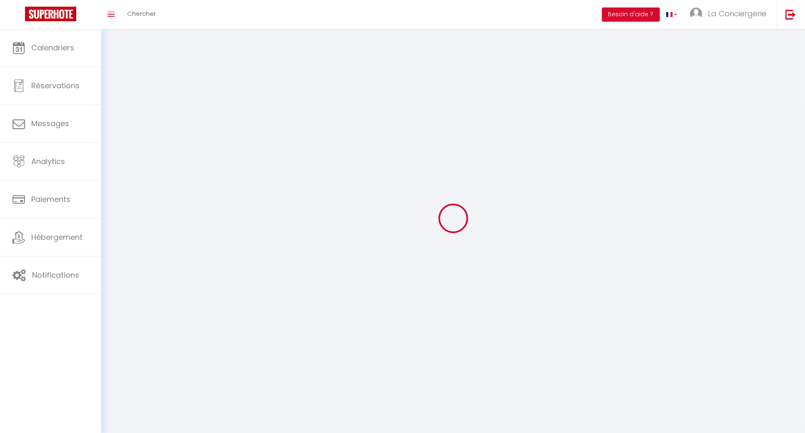
type input "La Conciergerie"
type input "d'Inès"
type input "0744890997"
type input "50 Rue Poncillon"
type input "63000"
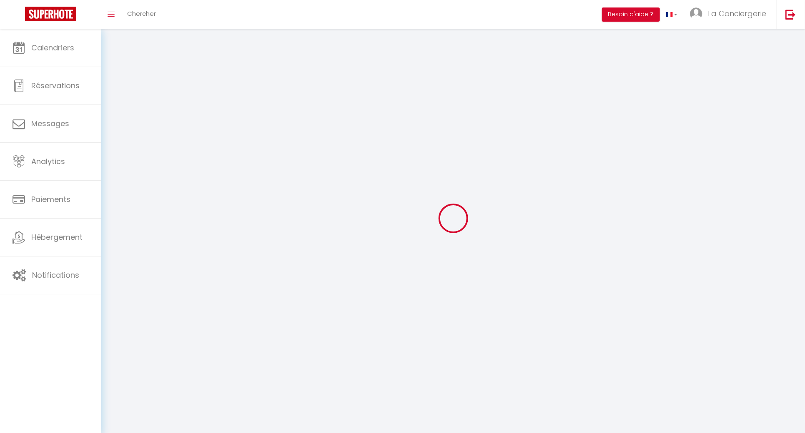
type input "CLERMONT FERRAND"
type input "IZFOIqDG1ScFmALziykkKbZXO"
type input "vKlaMZoIDDHAEIFQYiCZYhyDY"
type input "https://app.superhote.com/#/get-available-rentals/vKlaMZoIDDHAEIFQYiCZYhyDY"
select select "28"
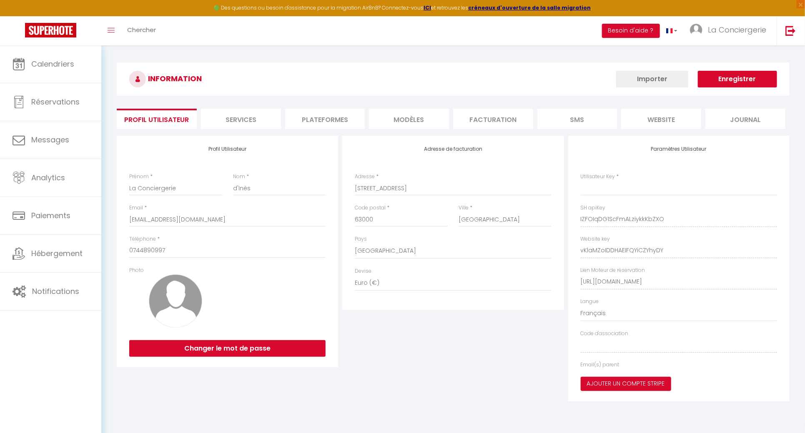
type input "IZFOIqDG1ScFmALziykkKbZXO"
type input "vKlaMZoIDDHAEIFQYiCZYhyDY"
type input "https://app.superhote.com/#/get-available-rentals/vKlaMZoIDDHAEIFQYiCZYhyDY"
select select "fr"
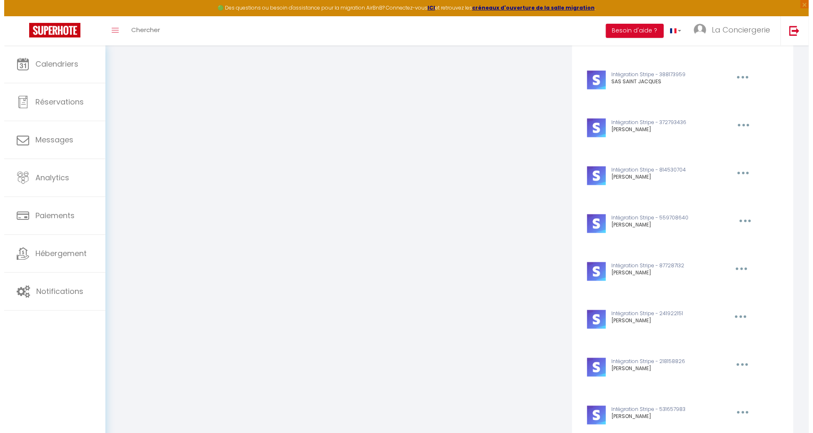
scroll to position [2892, 0]
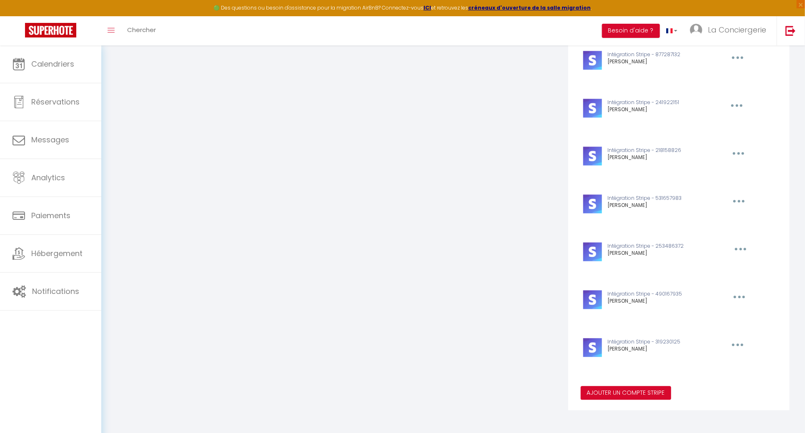
click at [617, 391] on button "Ajouter un compte Stripe" at bounding box center [626, 393] width 90 height 14
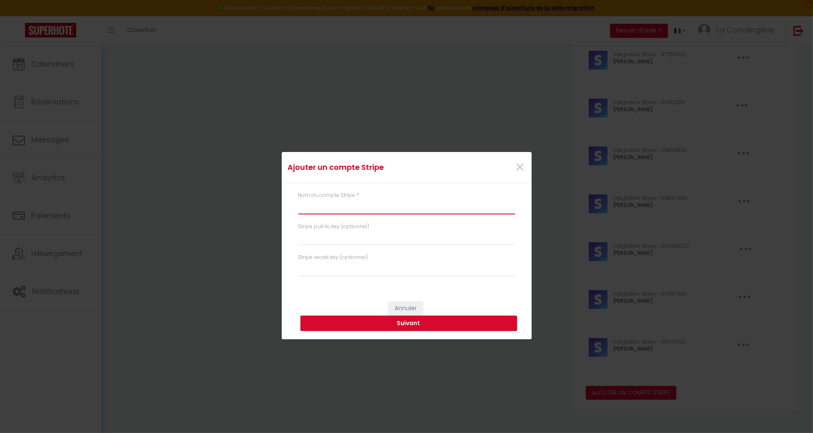
click at [376, 203] on input "text" at bounding box center [406, 207] width 217 height 15
type input "Amandine Paugnat"
click at [441, 327] on button "Suivant" at bounding box center [408, 324] width 217 height 16
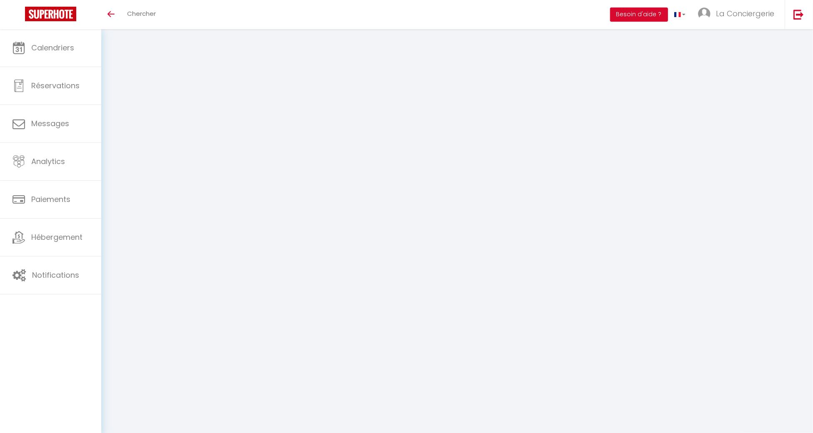
select select "fr"
type input "La Conciergerie"
type input "d'Inès"
type input "0744890997"
type input "50 Rue Poncillon"
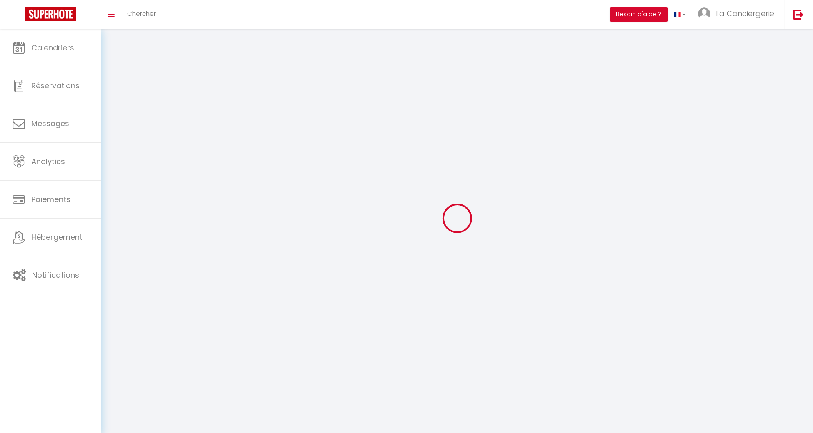
type input "63000"
type input "CLERMONT FERRAND"
type input "IZFOIqDG1ScFmALziykkKbZXO"
type input "vKlaMZoIDDHAEIFQYiCZYhyDY"
type input "https://app.superhote.com/#/get-available-rentals/vKlaMZoIDDHAEIFQYiCZYhyDY"
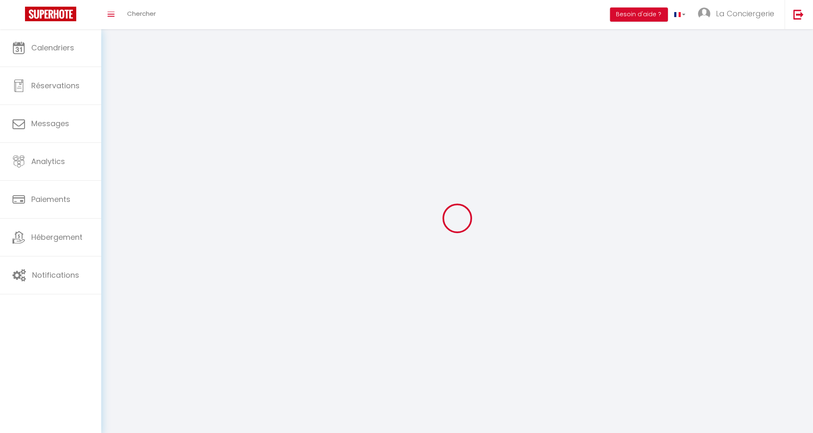
select select "28"
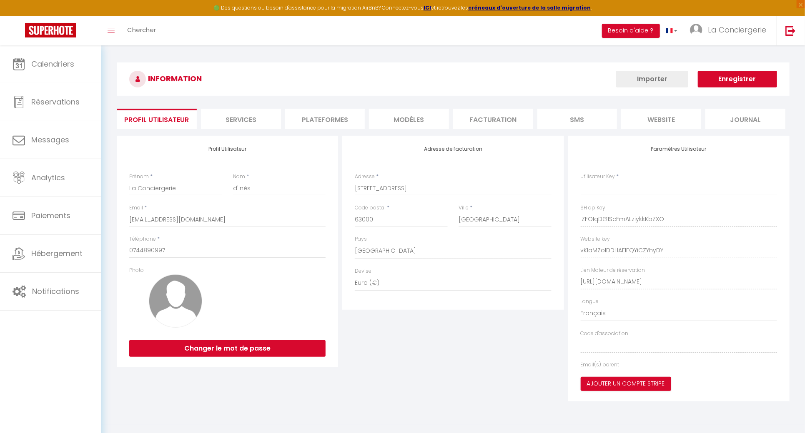
type input "IZFOIqDG1ScFmALziykkKbZXO"
type input "vKlaMZoIDDHAEIFQYiCZYhyDY"
type input "https://app.superhote.com/#/get-available-rentals/vKlaMZoIDDHAEIFQYiCZYhyDY"
select select "fr"
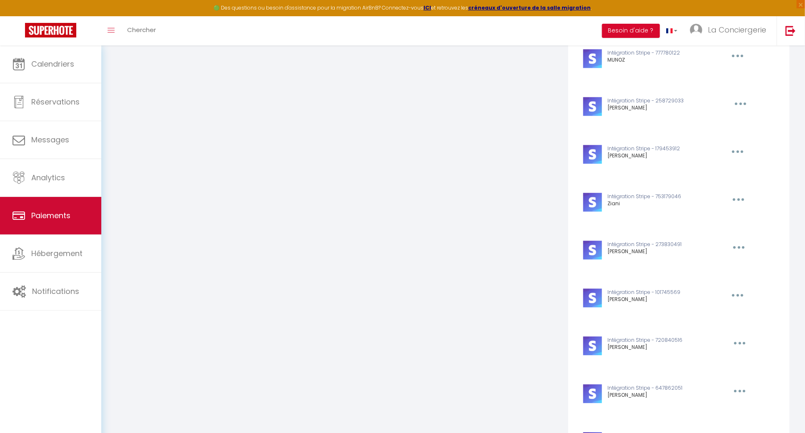
scroll to position [182, 0]
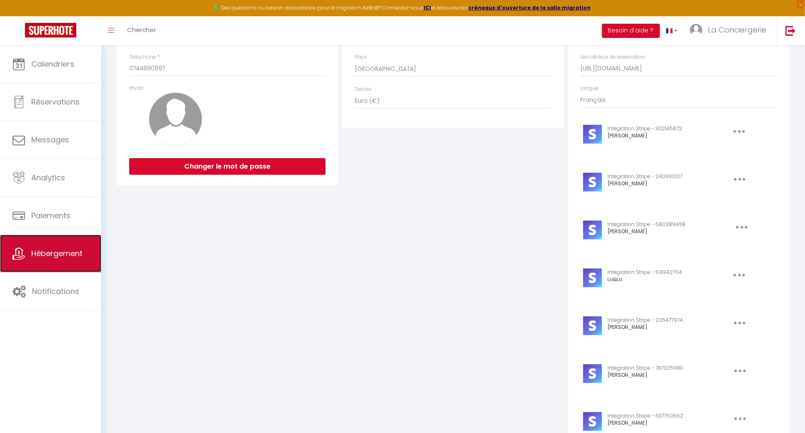
click at [66, 256] on span "Hébergement" at bounding box center [56, 253] width 51 height 10
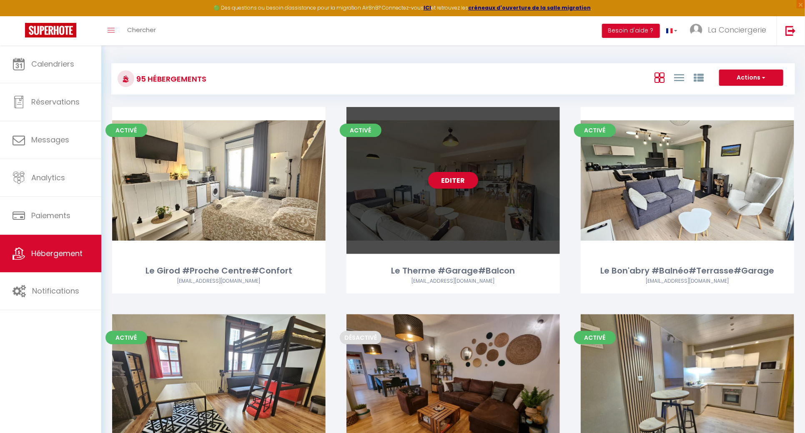
scroll to position [2772, 0]
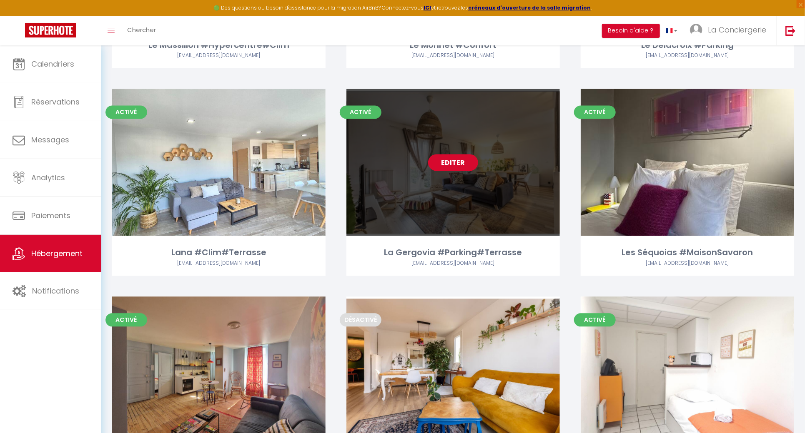
click at [467, 155] on link "Editer" at bounding box center [453, 163] width 50 height 17
select select "3"
select select "2"
select select "1"
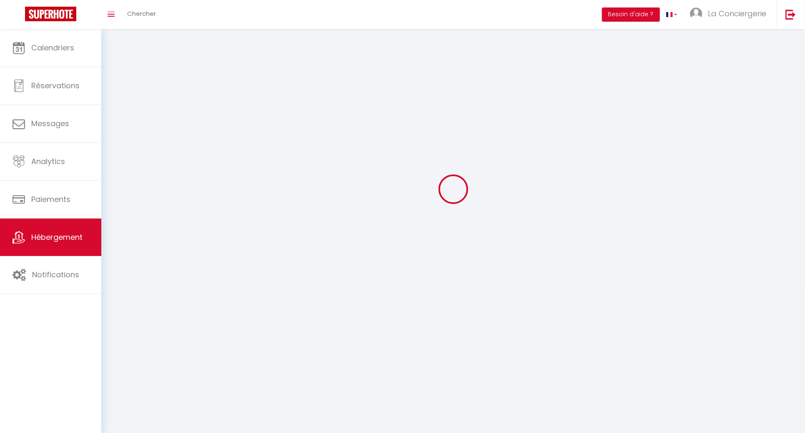
select select
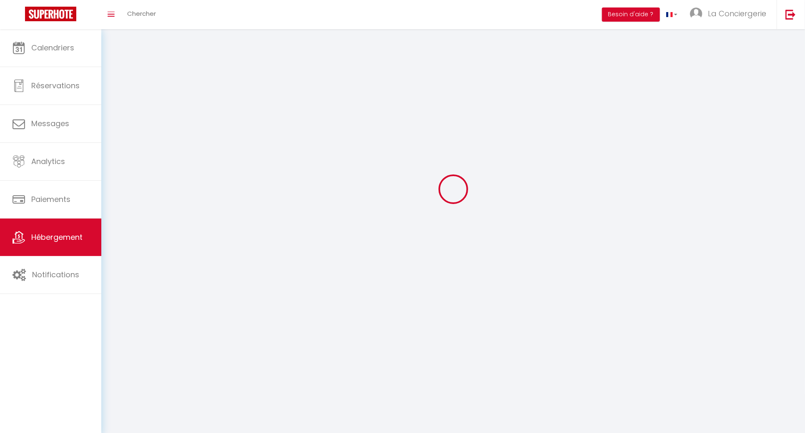
checkbox input "false"
select select
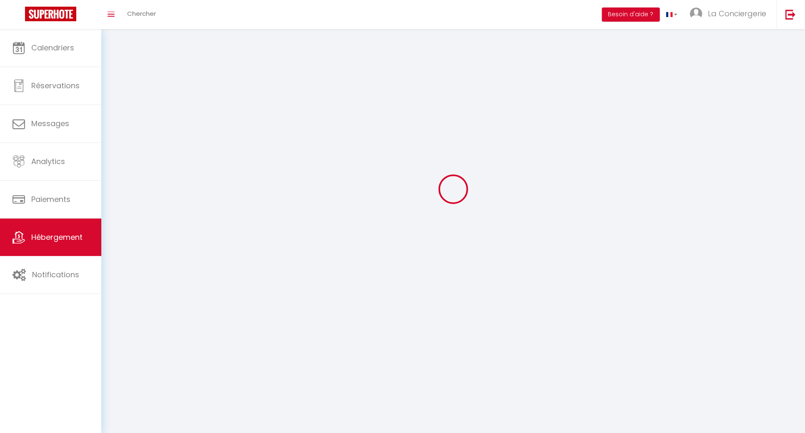
select select
select select "1"
select select
select select "28"
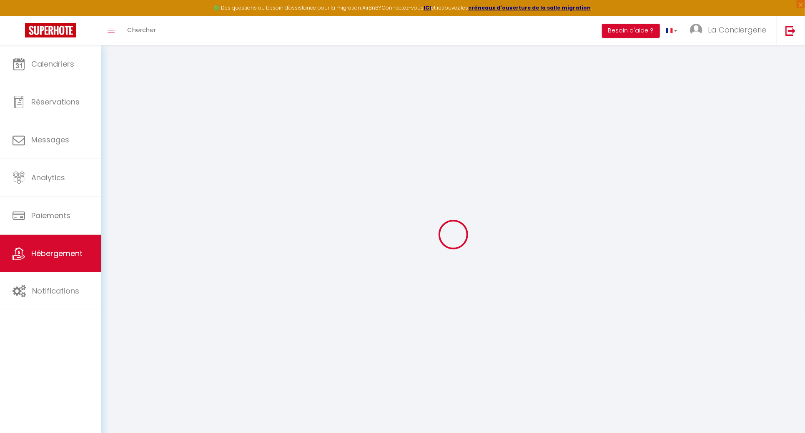
select select
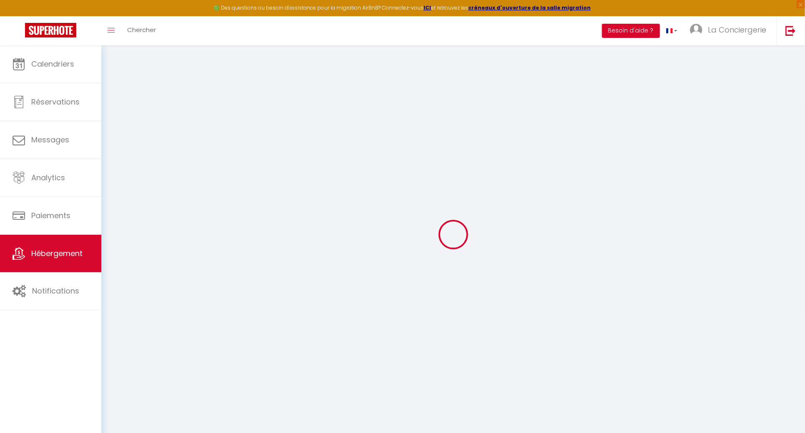
select select
checkbox input "false"
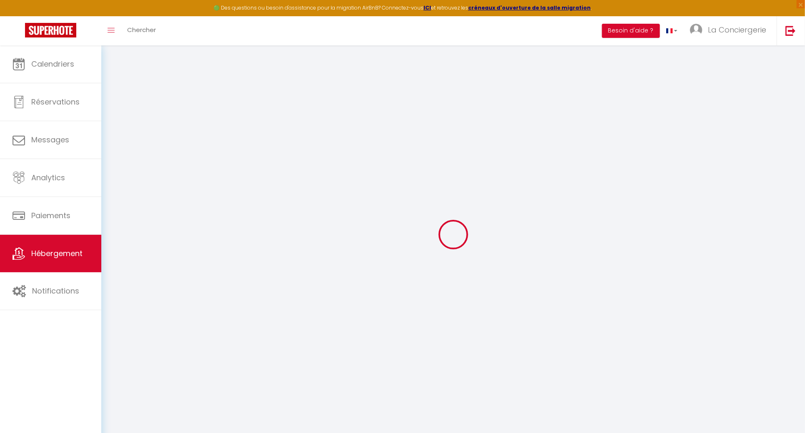
select select
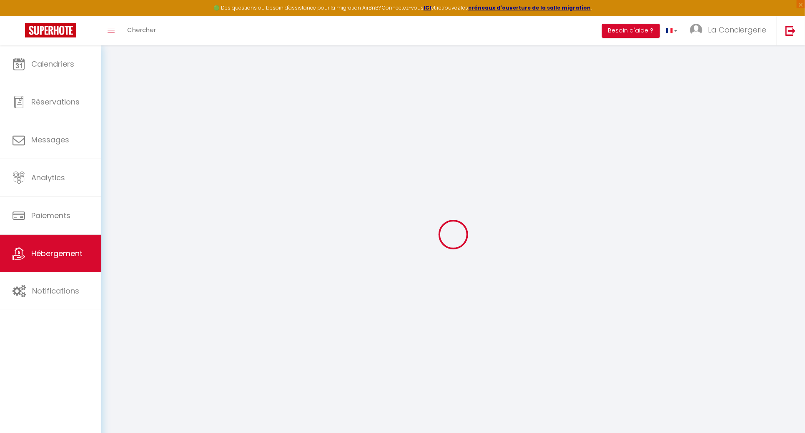
select select
checkbox input "false"
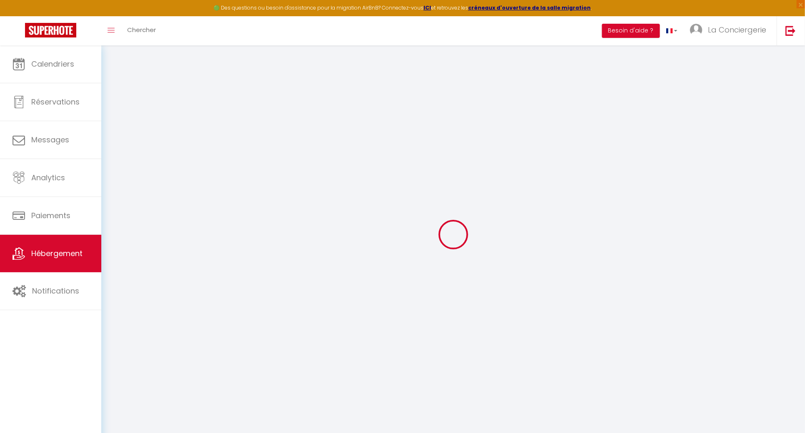
checkbox input "false"
select select
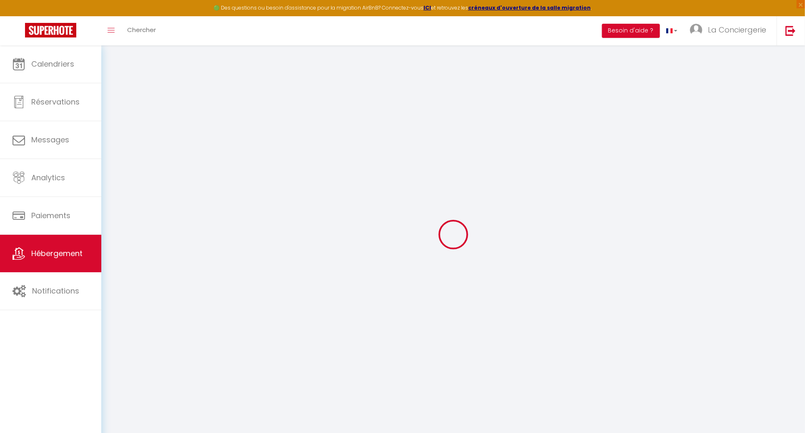
select select
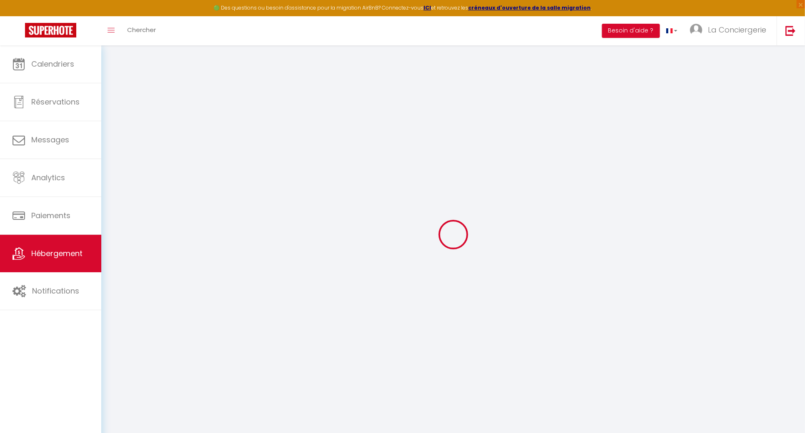
checkbox input "false"
select select
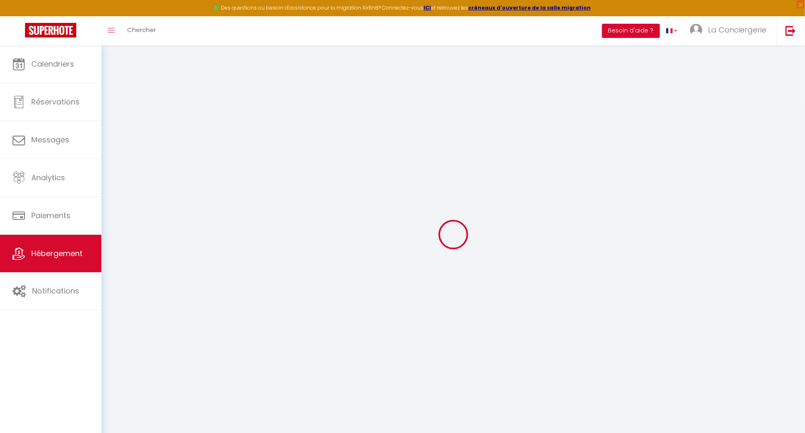
select select
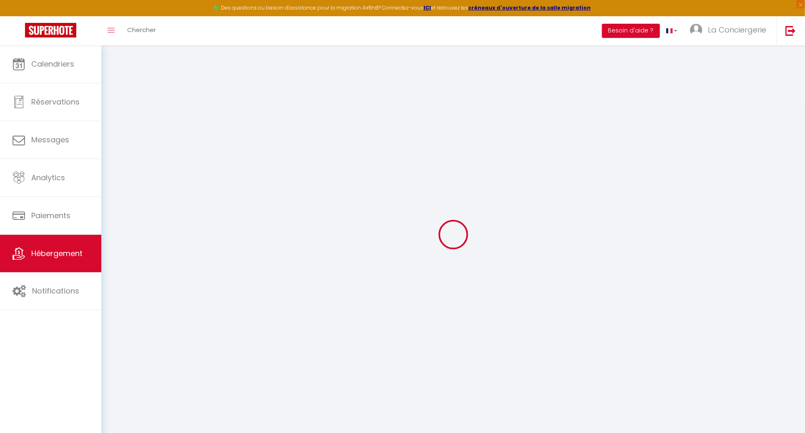
select select
checkbox input "false"
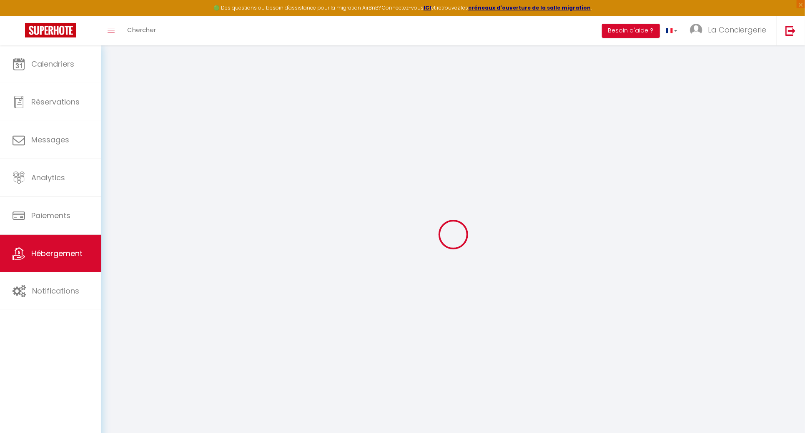
checkbox input "false"
select select
type input "La Gergovia #Parking#Terrasse"
type input "Amandine"
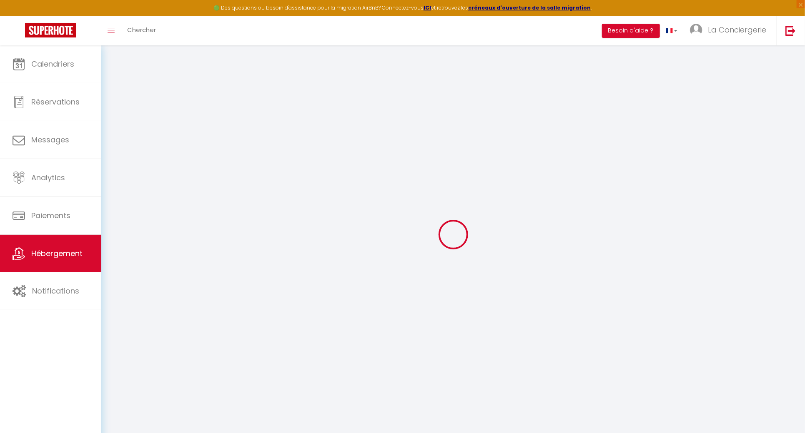
type input "Paugnat"
select select "houses"
select select "7"
select select "4"
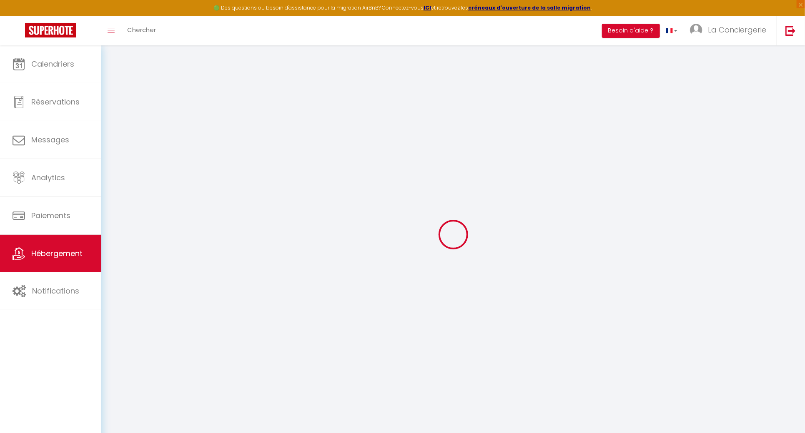
select select "2"
type input "115"
type input "100"
type input "5"
type input "3.2"
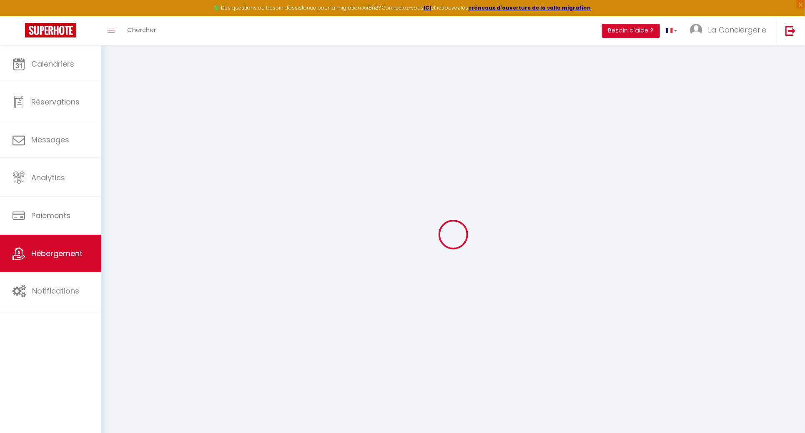
type input "300"
select select
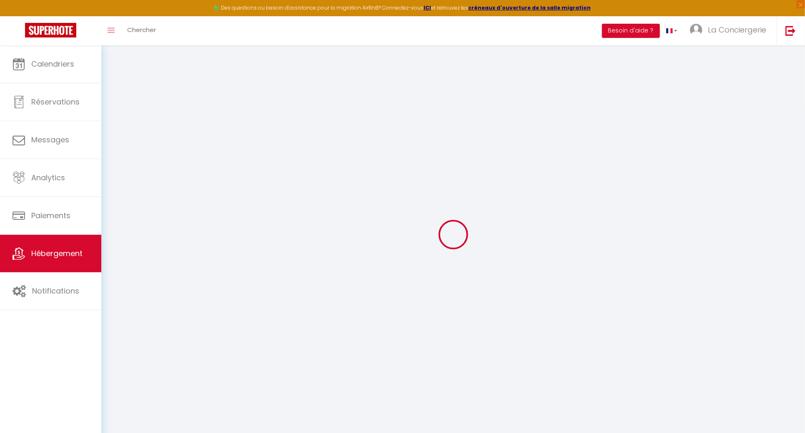
select select
type input "21 Avenue Gergovia"
type input "63540"
type input "Romagnat"
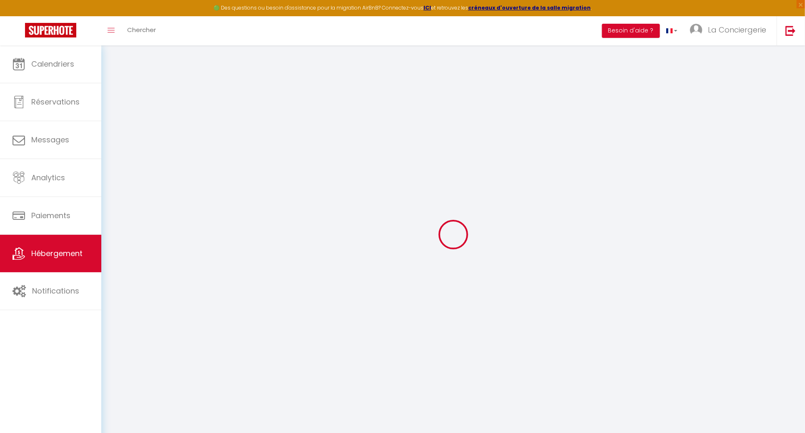
type input "[EMAIL_ADDRESS][DOMAIN_NAME]"
select select
checkbox input "false"
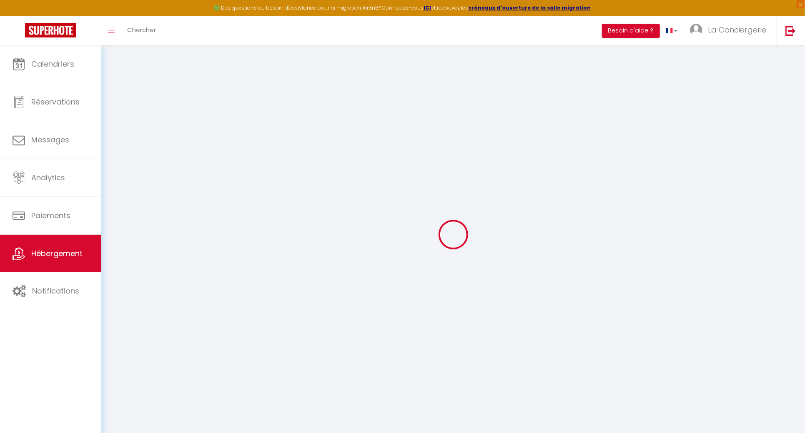
checkbox input "false"
radio input "true"
type input "100"
type input "0"
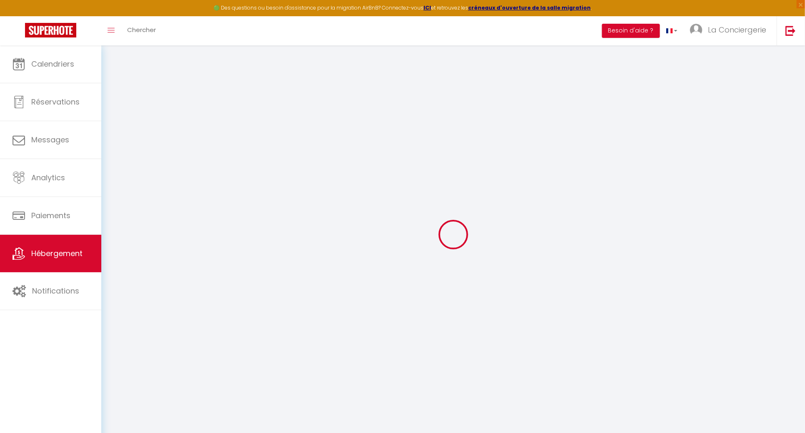
type input "0"
select select
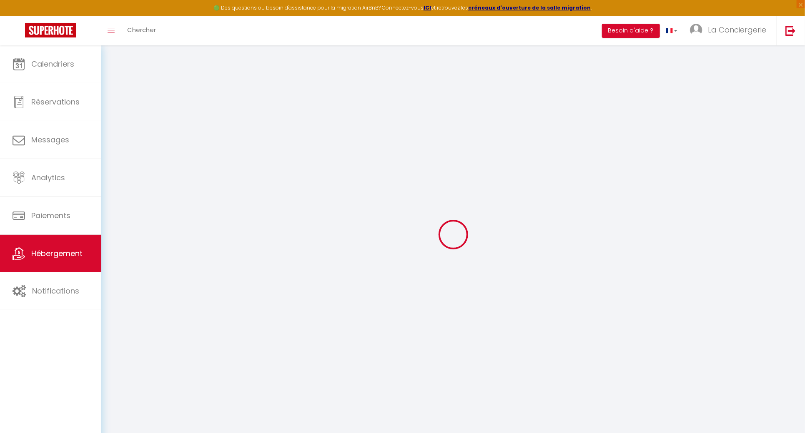
select select
checkbox input "false"
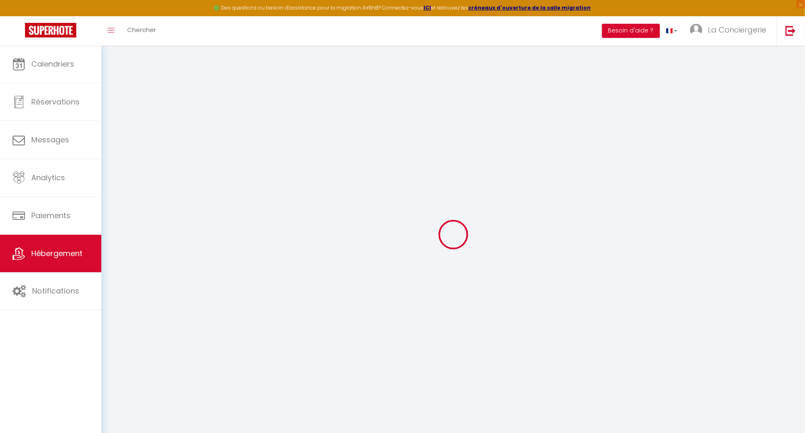
checkbox input "false"
select select
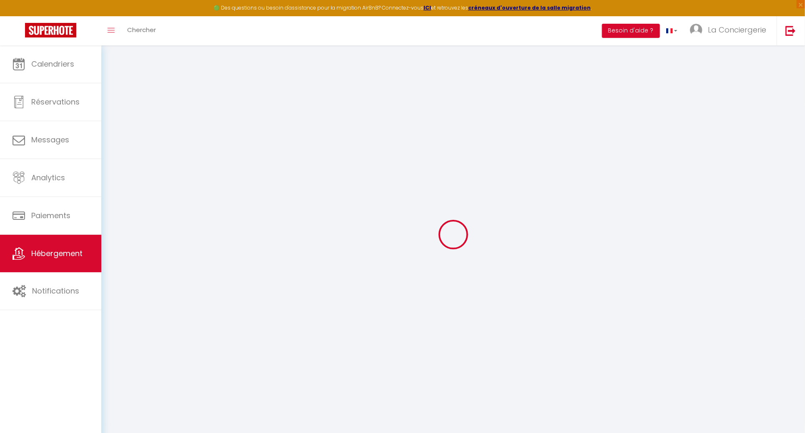
select select
checkbox input "false"
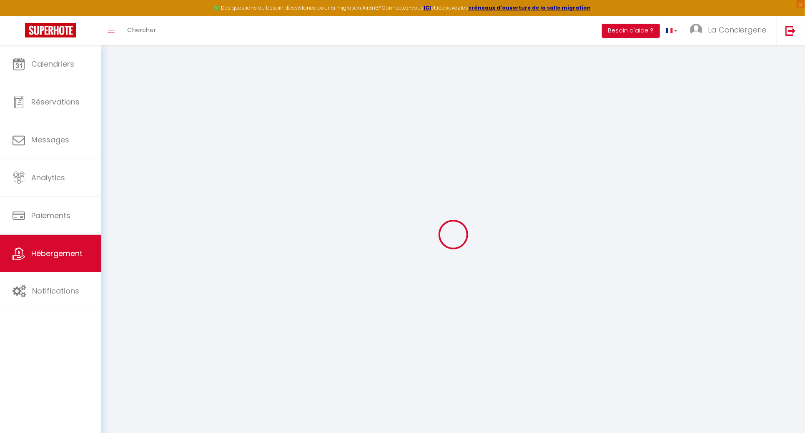
checkbox input "false"
select select
checkbox input "false"
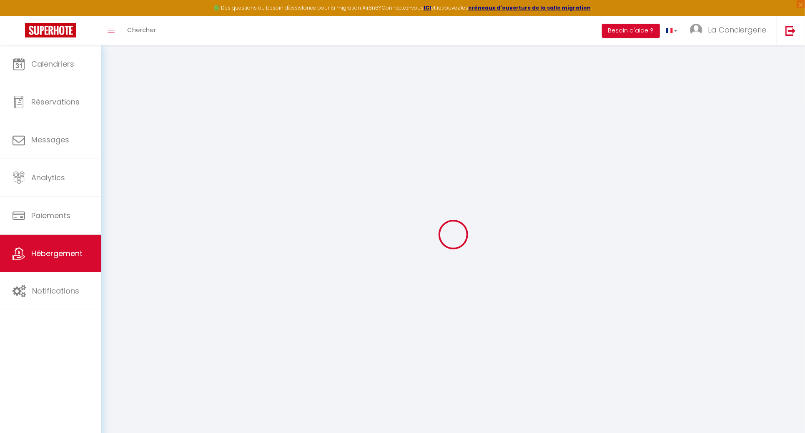
checkbox input "false"
select select "17:00"
select select "23:45"
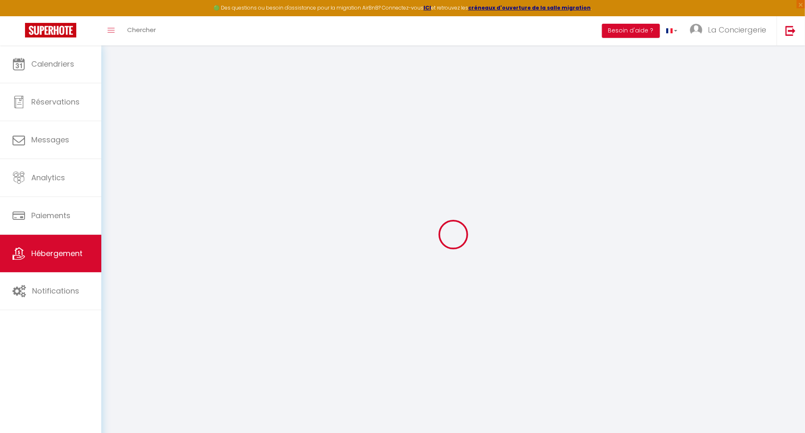
select select "10:00"
select select "30"
select select "120"
select select "19:00"
select select
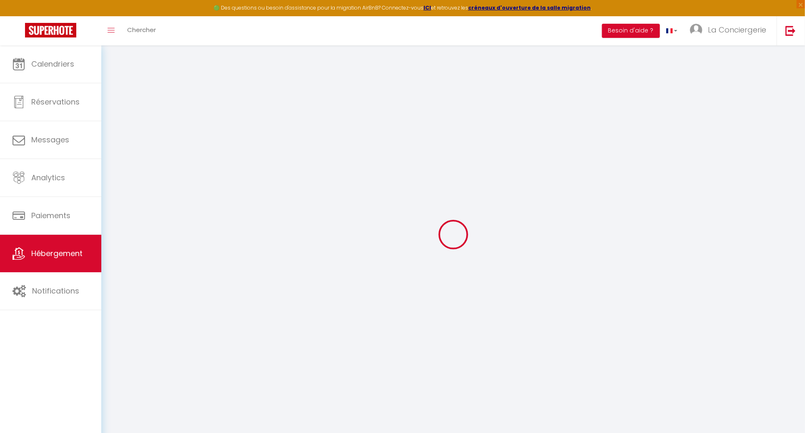
checkbox input "false"
select select
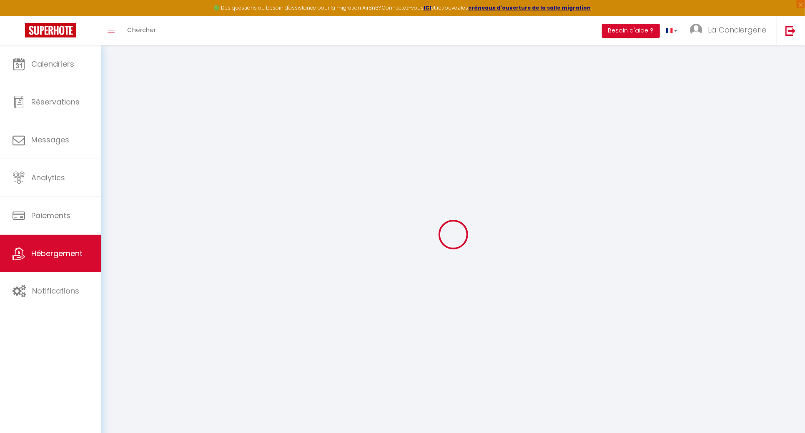
checkbox input "false"
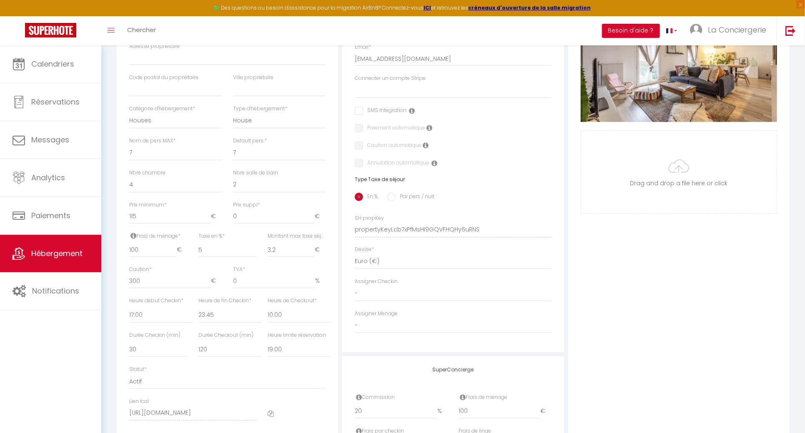
scroll to position [198, 0]
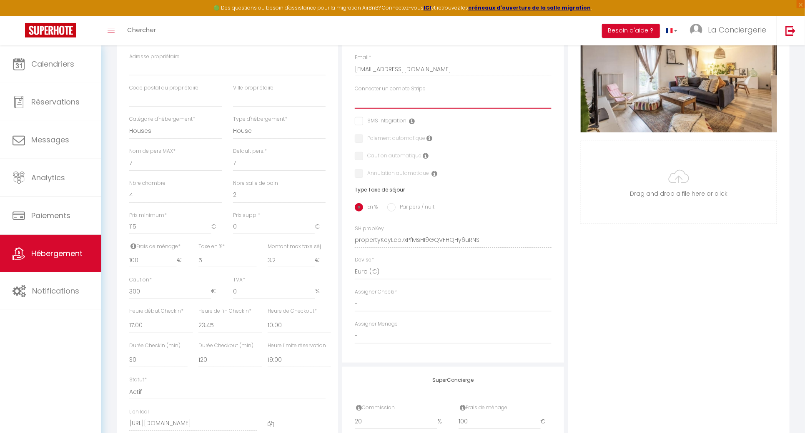
click at [429, 101] on select "Camara Pereira Manuel Alex Drozdzik Hannah Cognard Lo&Lo MORET MYRIAM Quentin S…" at bounding box center [453, 101] width 196 height 16
select select "15952"
click at [355, 100] on select "Camara Pereira Manuel Alex Drozdzik Hannah Cognard Lo&Lo MORET MYRIAM Quentin S…" at bounding box center [453, 101] width 196 height 16
checkbox input "false"
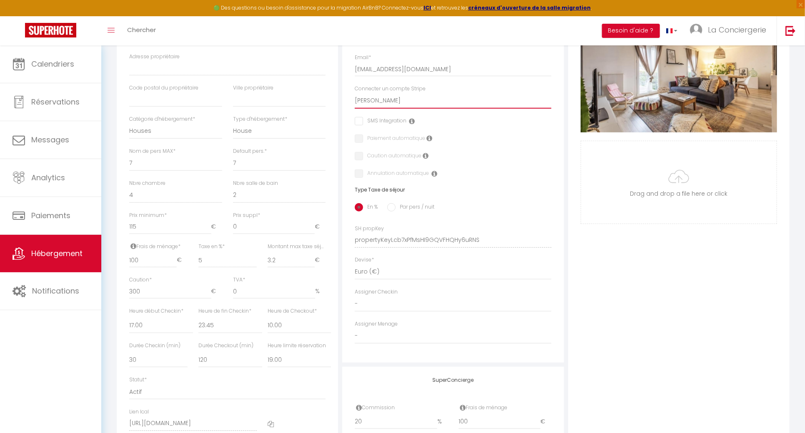
checkbox input "false"
click at [801, 269] on div "Retourner vers La Gergovia #Parking#Terrasse Actions Enregistrer Dupliquer Supp…" at bounding box center [452, 192] width 703 height 689
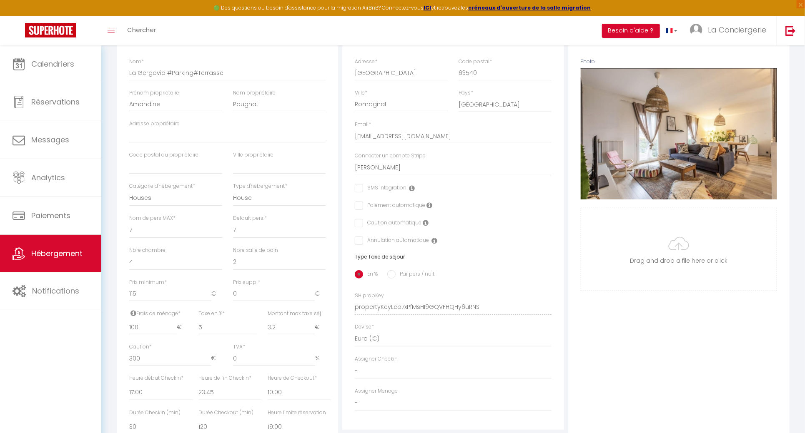
scroll to position [0, 0]
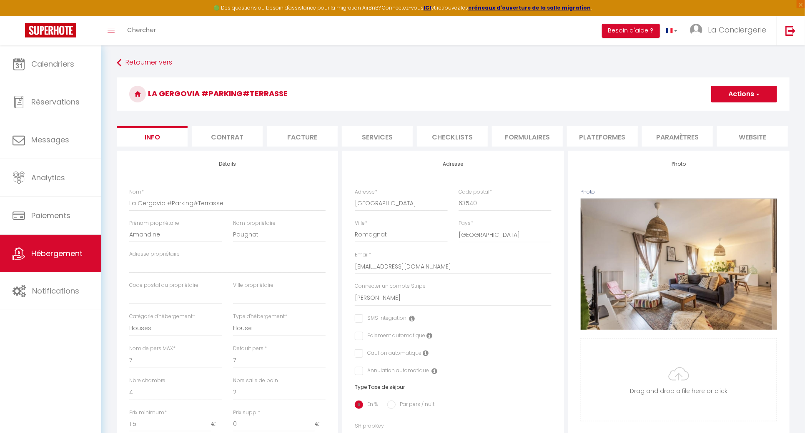
click at [772, 94] on button "Actions" at bounding box center [744, 94] width 66 height 17
click at [716, 111] on input "Enregistrer" at bounding box center [711, 112] width 31 height 8
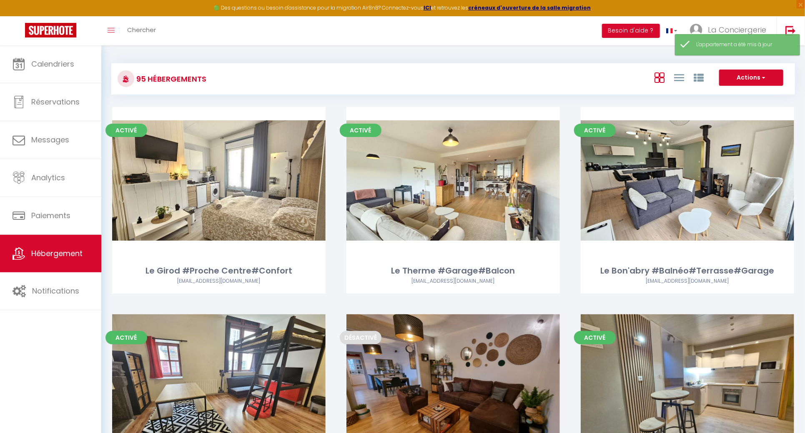
scroll to position [2772, 0]
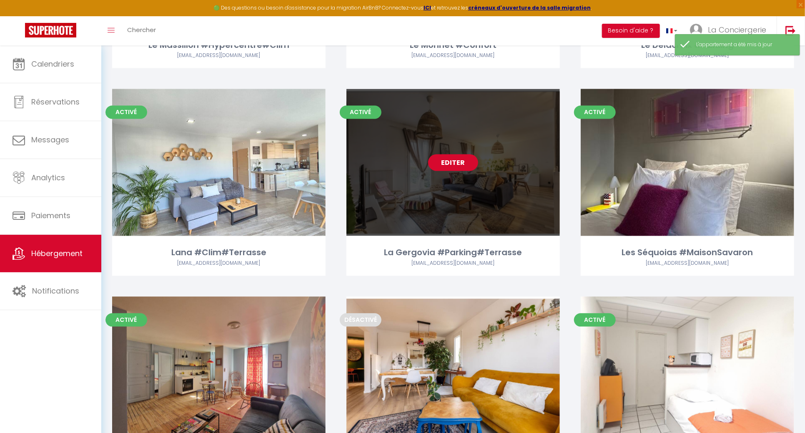
click at [461, 155] on link "Editer" at bounding box center [453, 163] width 50 height 17
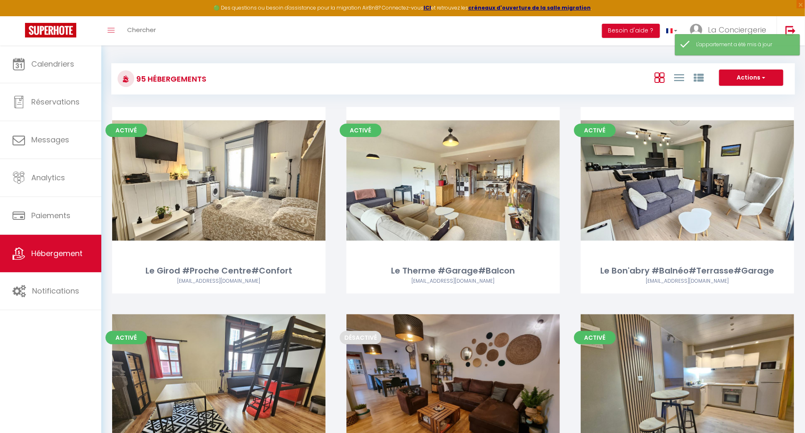
select select "3"
select select "2"
select select "1"
select select
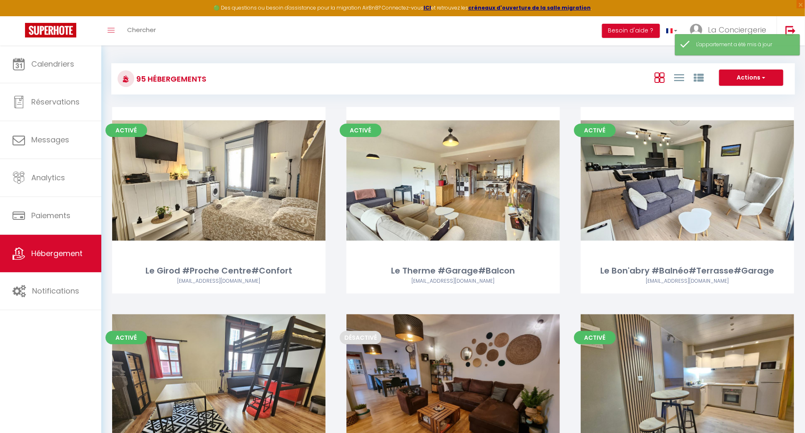
select select "28"
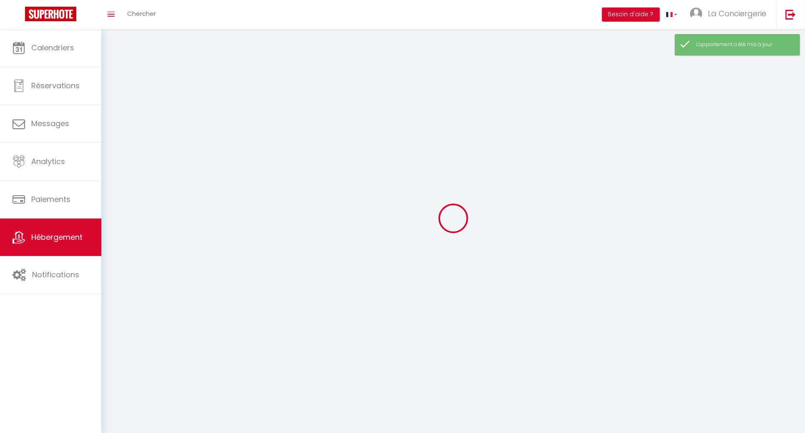
select select
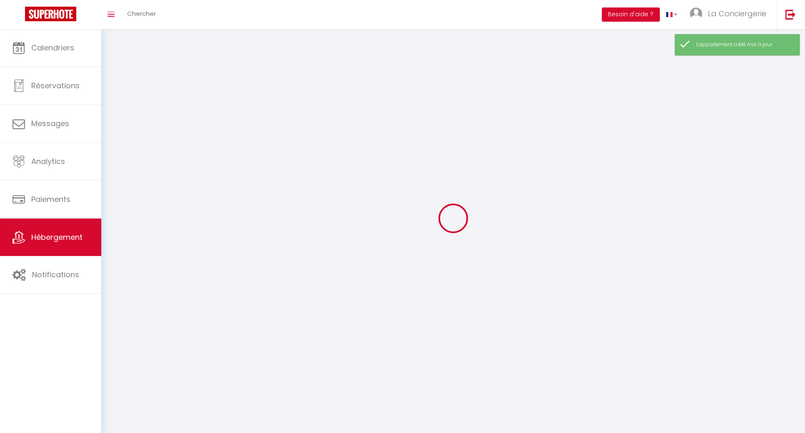
select select
checkbox input "false"
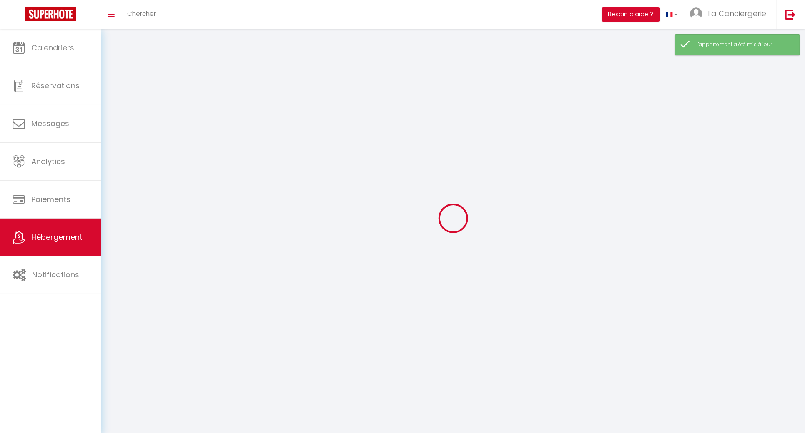
select select
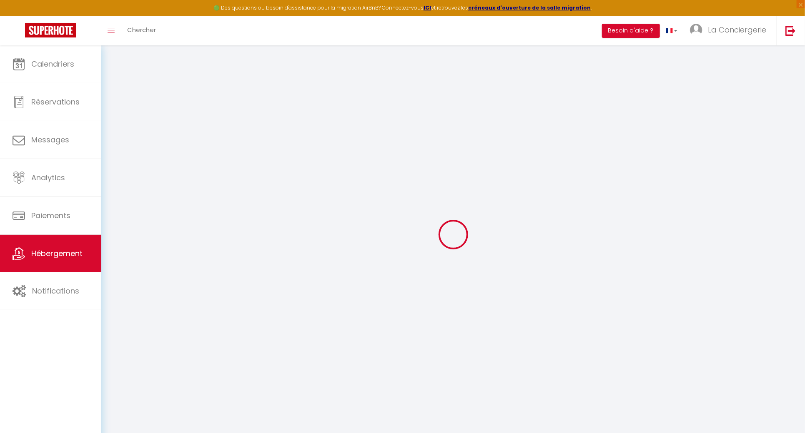
select select
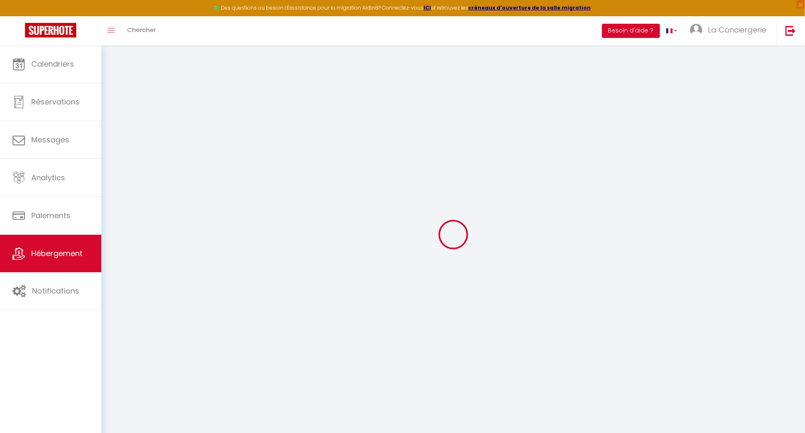
select select
checkbox input "false"
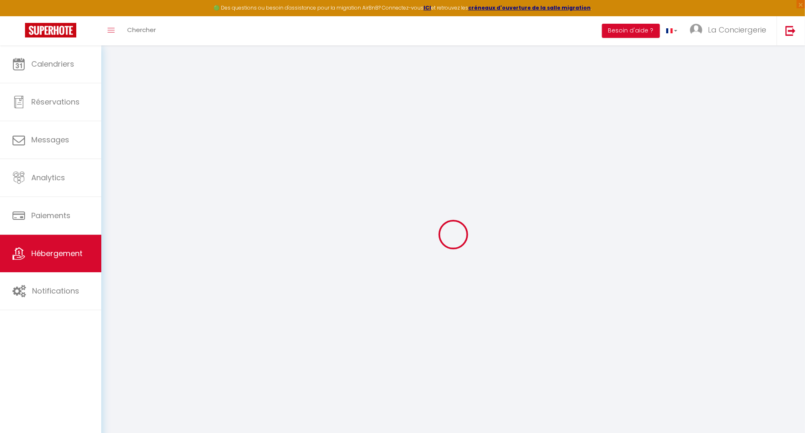
select select
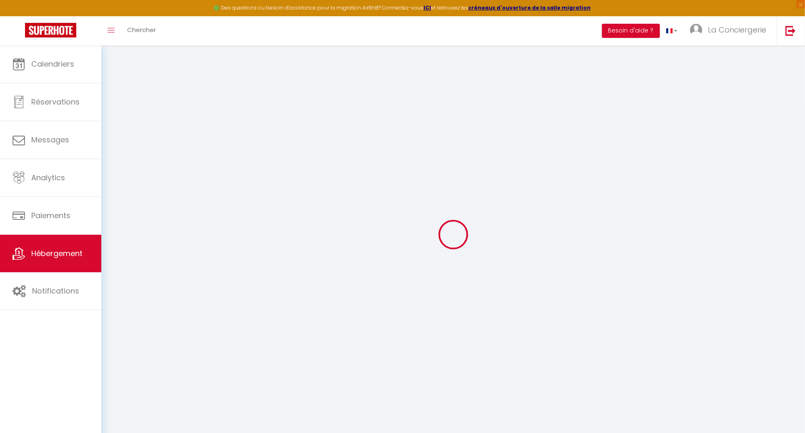
select select
checkbox input "false"
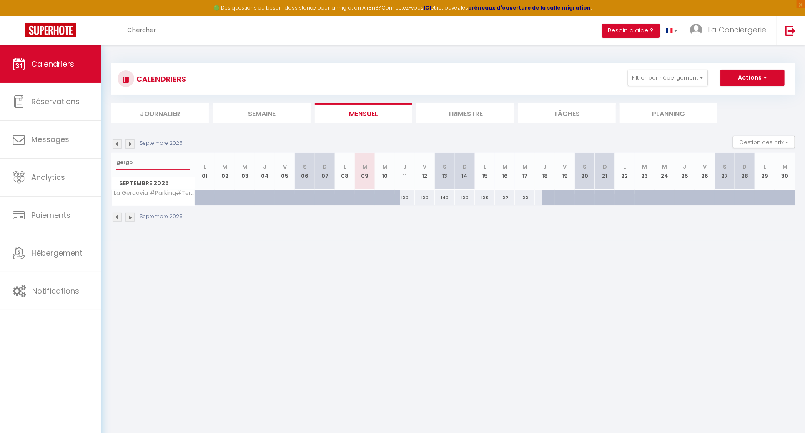
click at [153, 165] on input "gergo" at bounding box center [153, 162] width 74 height 15
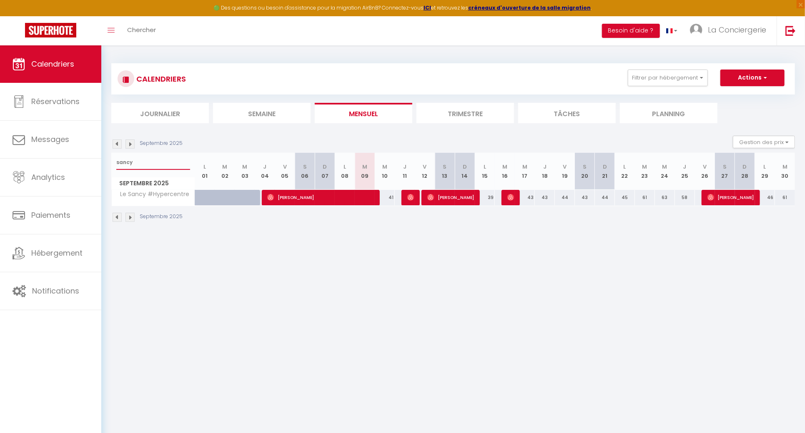
type input "sancy"
click at [408, 192] on span "Camille Joly" at bounding box center [410, 198] width 7 height 16
select select "OK"
select select "1"
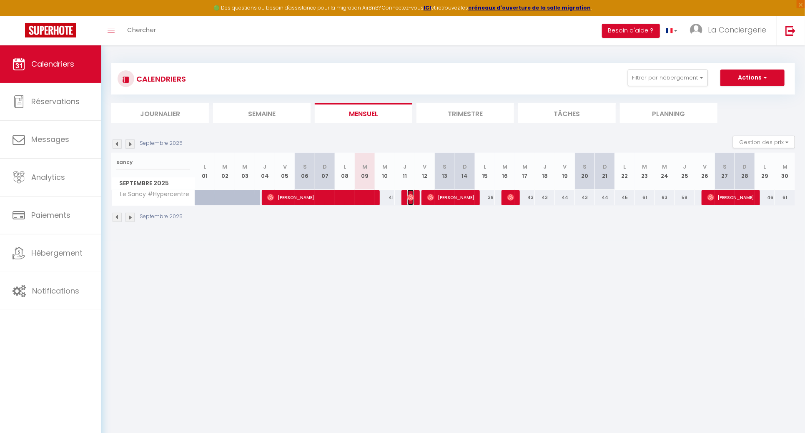
select select "0"
select select "1"
select select
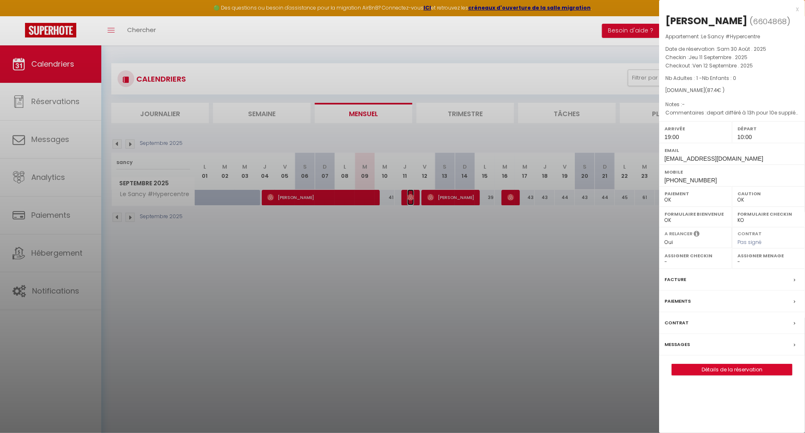
select select "38026"
click at [434, 199] on div at bounding box center [402, 216] width 805 height 433
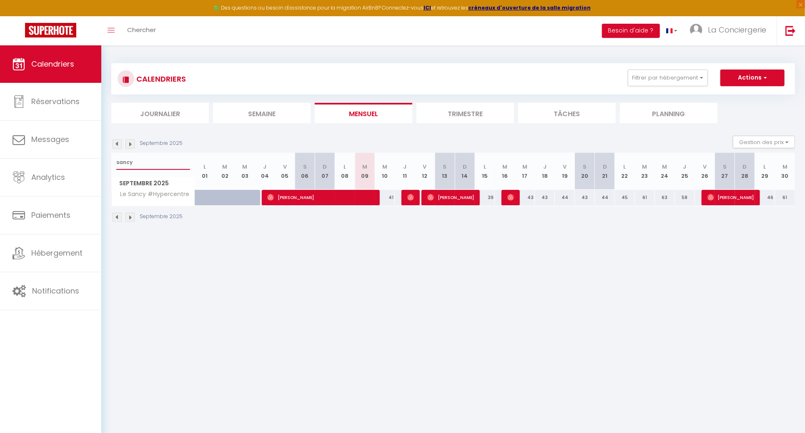
click at [175, 161] on input "sancy" at bounding box center [153, 162] width 74 height 15
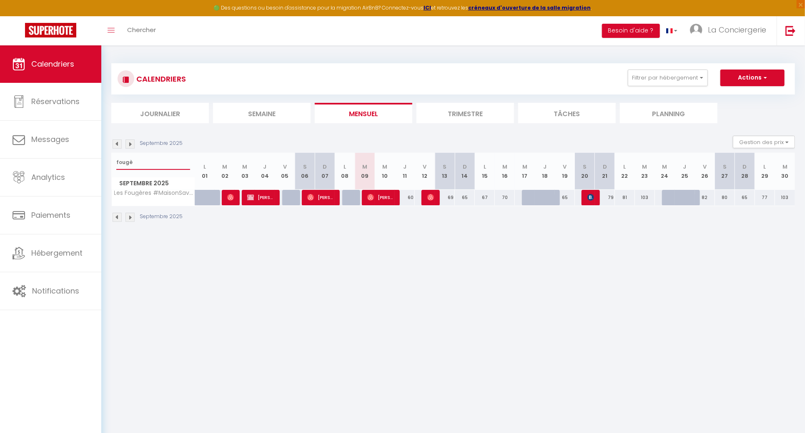
type input "fougè"
click at [383, 200] on span "Isabelle Vallee" at bounding box center [380, 198] width 27 height 16
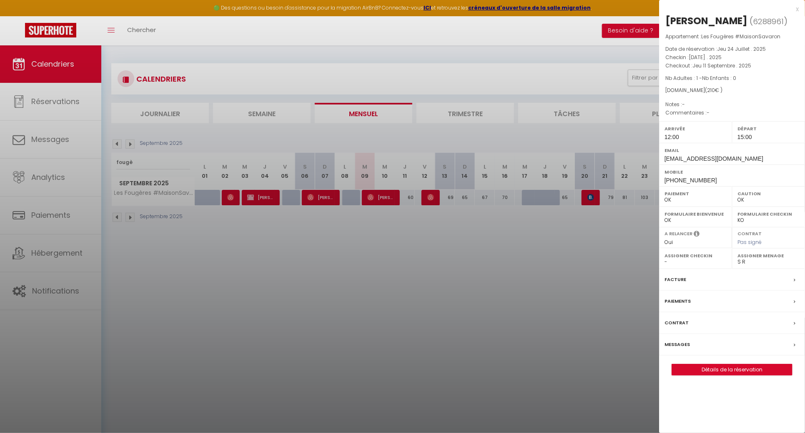
click at [468, 269] on div at bounding box center [402, 216] width 805 height 433
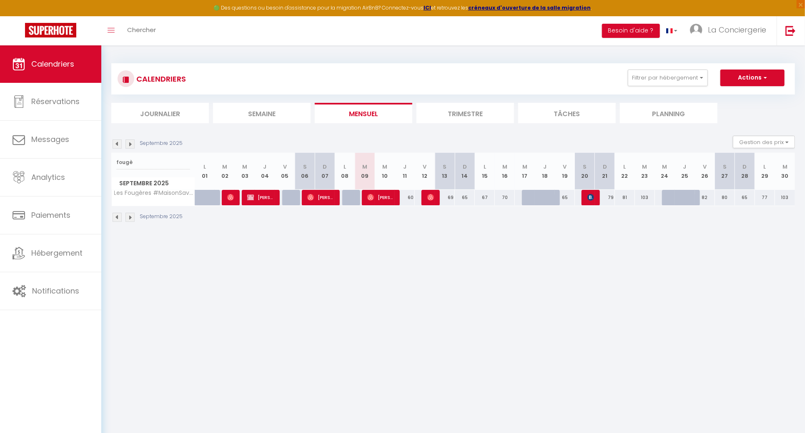
click at [117, 140] on img at bounding box center [117, 144] width 9 height 9
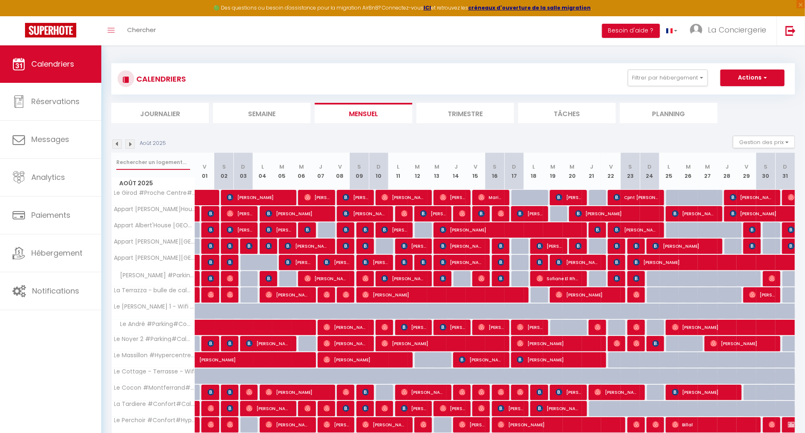
click at [168, 160] on input "text" at bounding box center [153, 162] width 74 height 15
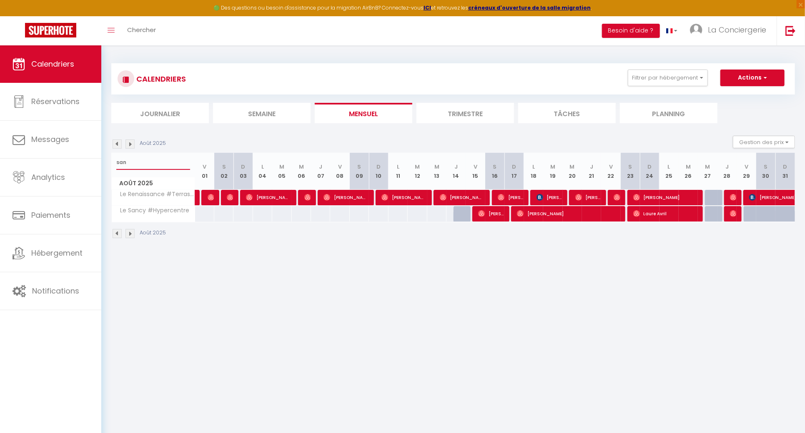
type input "san"
click at [134, 140] on img at bounding box center [129, 144] width 9 height 9
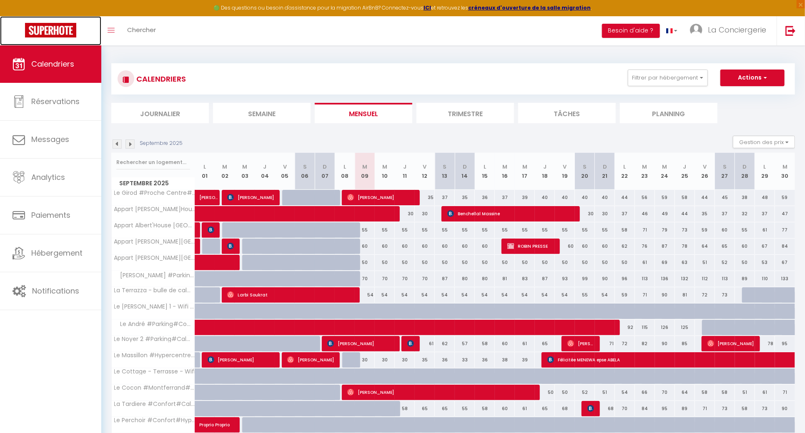
click at [73, 33] on img at bounding box center [50, 30] width 51 height 15
click at [149, 163] on input "text" at bounding box center [153, 162] width 74 height 15
click at [531, 129] on section "Septembre 2025 Gestion des prix Nb Nuits minimum Règles Disponibilité Septembre…" at bounding box center [452, 344] width 683 height 433
click at [160, 169] on input "text" at bounding box center [153, 162] width 74 height 15
click at [160, 165] on input "l'émeraude" at bounding box center [153, 162] width 74 height 15
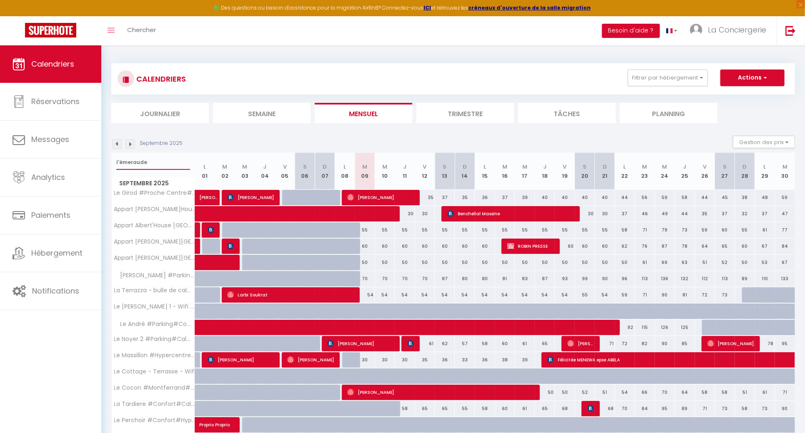
click at [160, 165] on input "l'émeraude" at bounding box center [153, 162] width 74 height 15
click at [128, 153] on div "emeraude" at bounding box center [153, 162] width 83 height 19
click at [143, 161] on input "emeraude" at bounding box center [153, 162] width 74 height 15
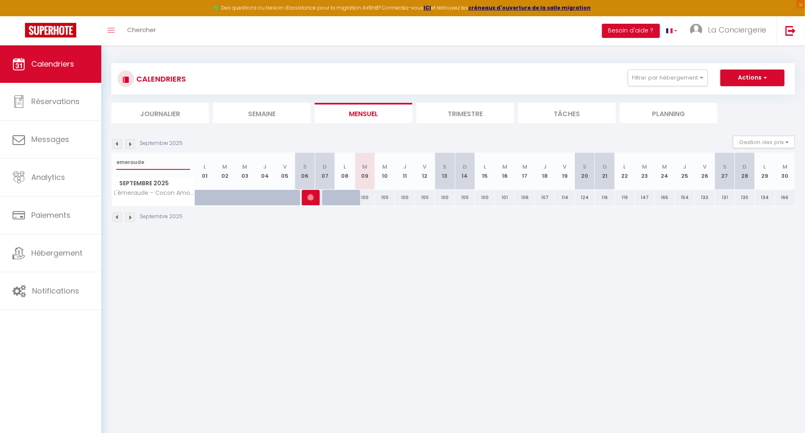
click at [143, 161] on input "emeraude" at bounding box center [153, 162] width 74 height 15
click at [148, 164] on input "guichard" at bounding box center [153, 162] width 74 height 15
type input "g"
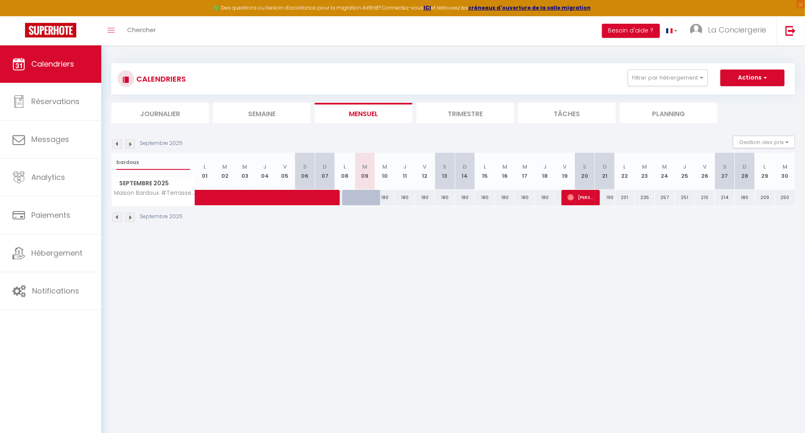
type input "bardoux"
